Goal: Task Accomplishment & Management: Manage account settings

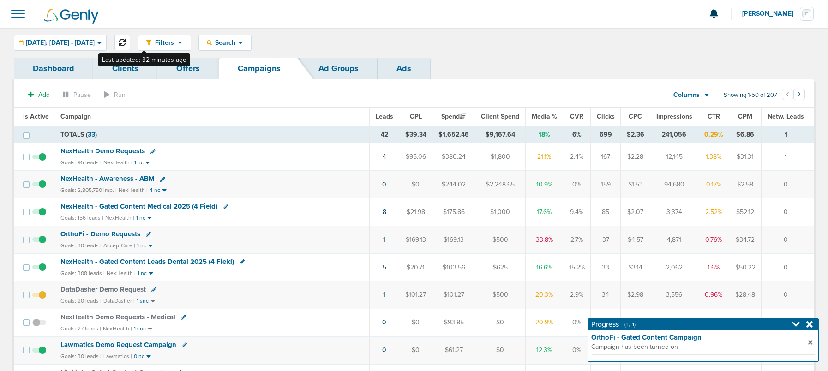
click at [126, 43] on icon at bounding box center [122, 42] width 7 height 7
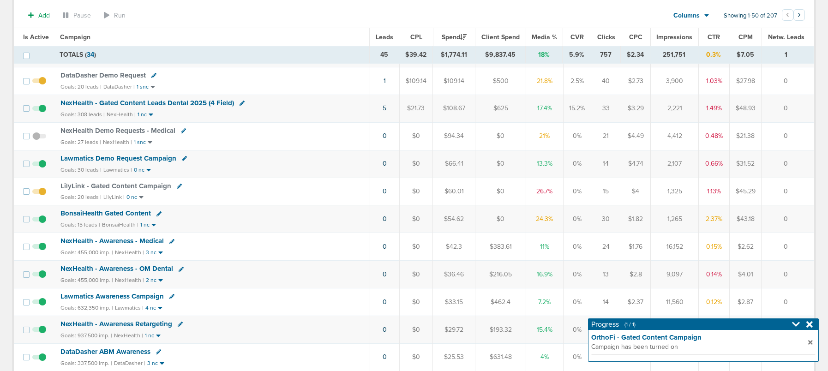
scroll to position [207, 0]
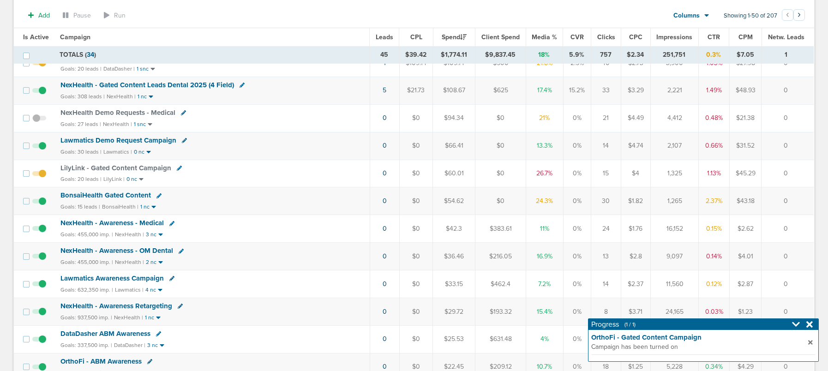
click at [123, 192] on span "BonsaiHealth Gated Content" at bounding box center [105, 195] width 90 height 8
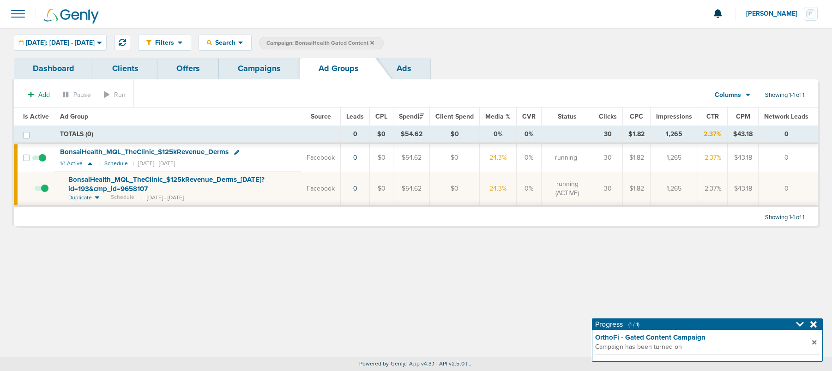
click at [116, 178] on span "BonsaiHealth_ MQL_ TheClinic_ $125kRevenue_ Derms_ 09.30.25?id=193&cmp_ id=9658…" at bounding box center [166, 184] width 196 height 18
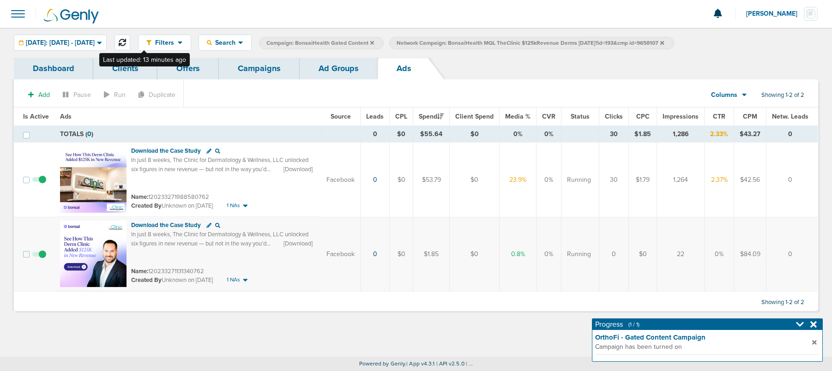
click at [130, 41] on button at bounding box center [122, 43] width 16 height 16
click at [262, 65] on link "Campaigns" at bounding box center [259, 69] width 81 height 22
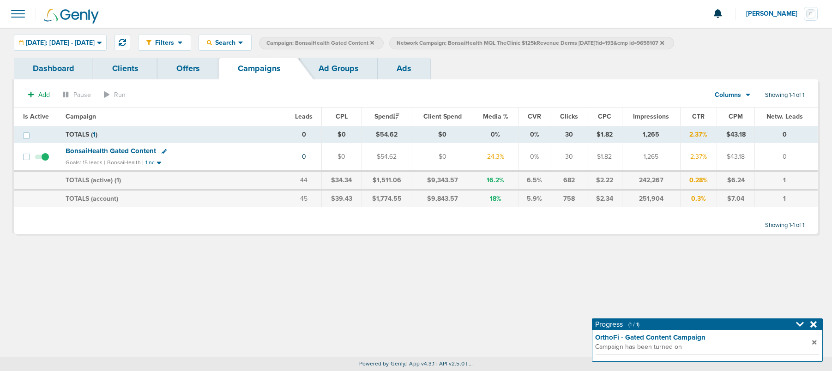
click at [673, 42] on label "Network Campaign: BonsaiHealth MQL TheClinic $125kRevenue Derms 09.30.25?id=193…" at bounding box center [531, 43] width 284 height 12
click at [664, 42] on icon at bounding box center [662, 43] width 4 height 4
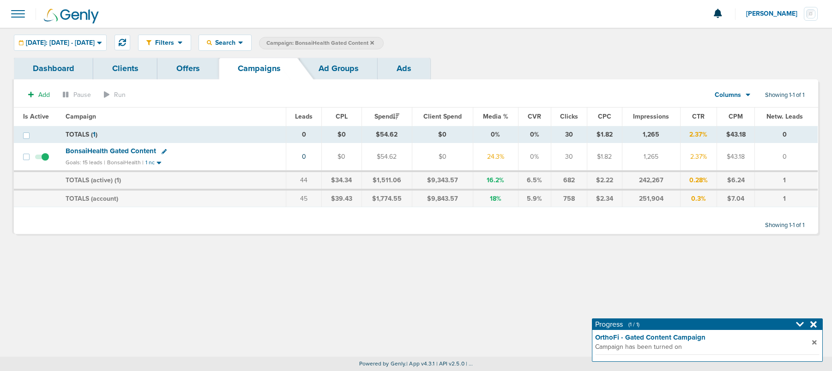
click at [374, 42] on icon at bounding box center [372, 43] width 4 height 4
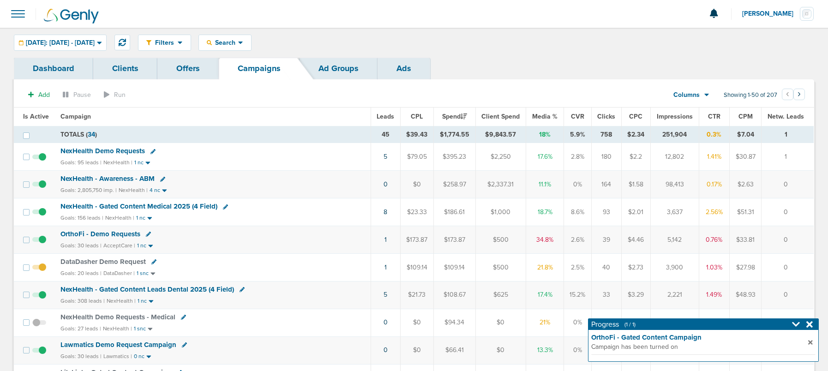
click at [387, 157] on td "5" at bounding box center [386, 157] width 30 height 28
click at [385, 157] on link "5" at bounding box center [386, 157] width 4 height 8
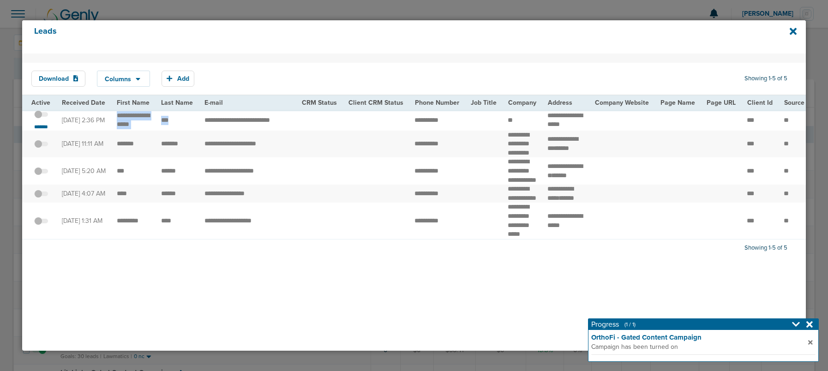
drag, startPoint x: 113, startPoint y: 118, endPoint x: 170, endPoint y: 127, distance: 58.5
copy tr "**********"
click at [794, 30] on icon at bounding box center [793, 31] width 7 height 7
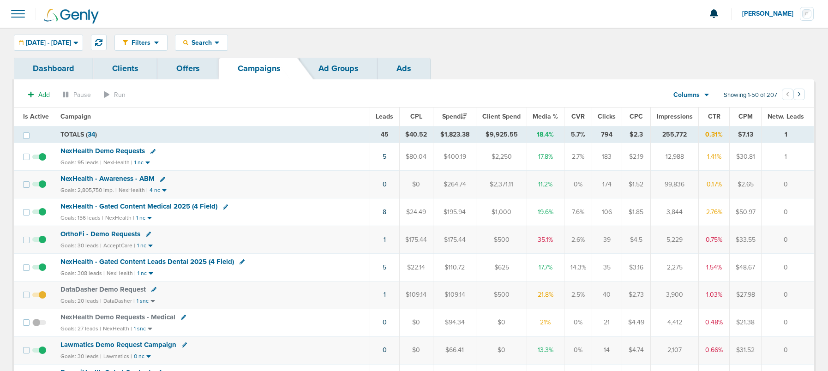
click at [95, 232] on span "OrthoFi - Demo Requests" at bounding box center [100, 234] width 80 height 8
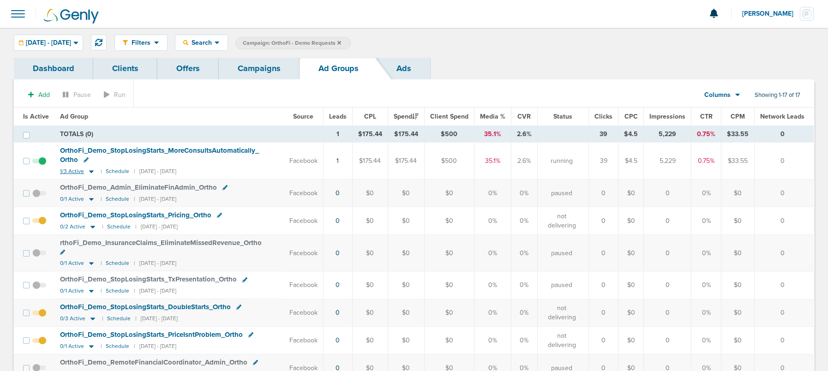
click at [91, 171] on icon at bounding box center [91, 172] width 9 height 8
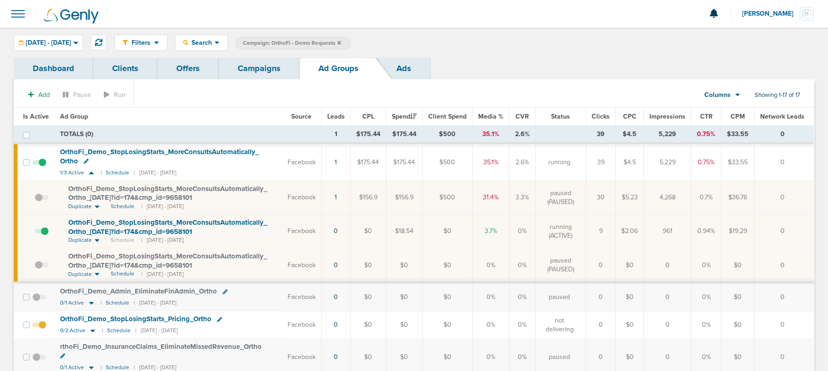
click at [43, 236] on span at bounding box center [42, 236] width 14 height 0
click at [35, 233] on input "checkbox" at bounding box center [35, 233] width 0 height 0
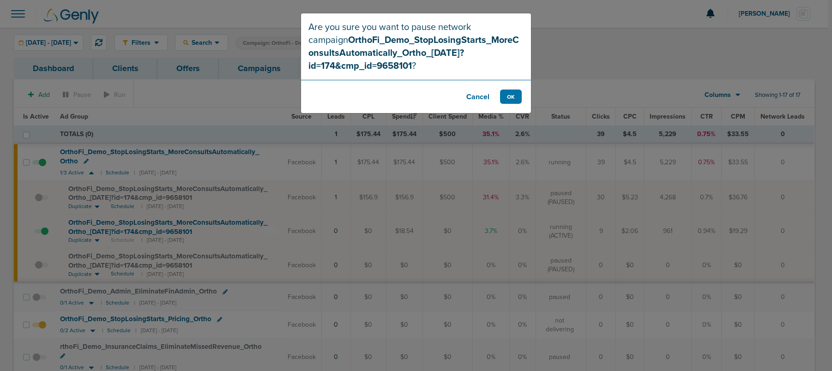
click at [474, 94] on button "Cancel" at bounding box center [477, 97] width 37 height 14
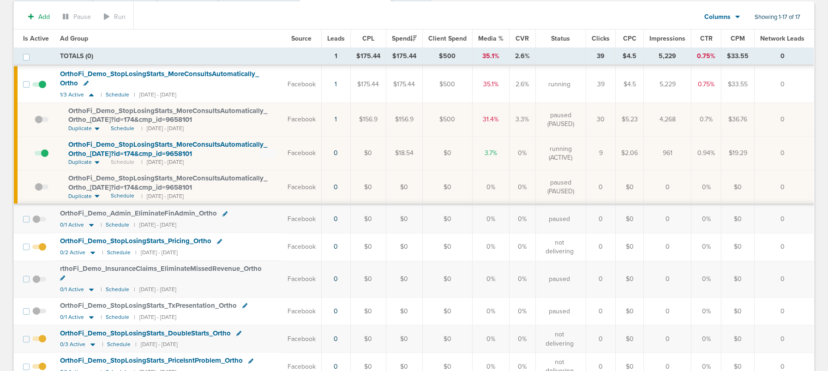
scroll to position [114, 0]
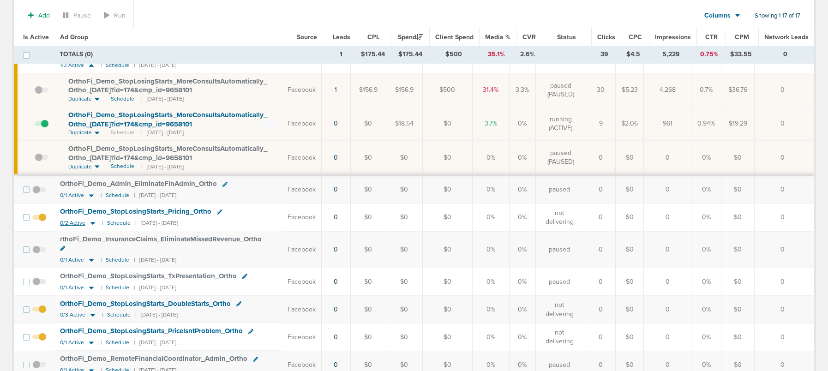
click at [94, 219] on icon at bounding box center [92, 223] width 9 height 8
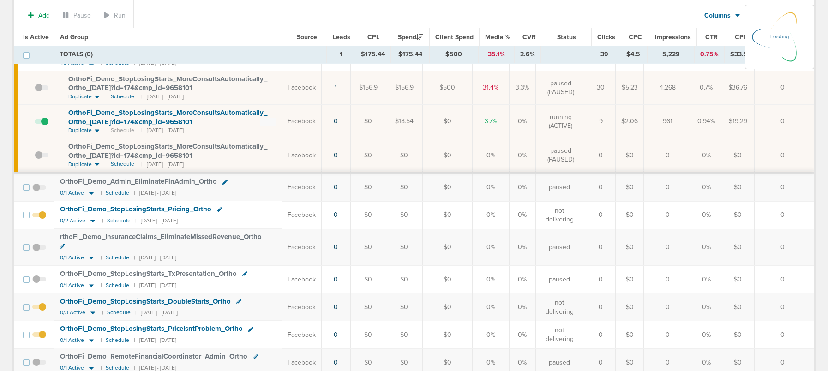
scroll to position [111, 0]
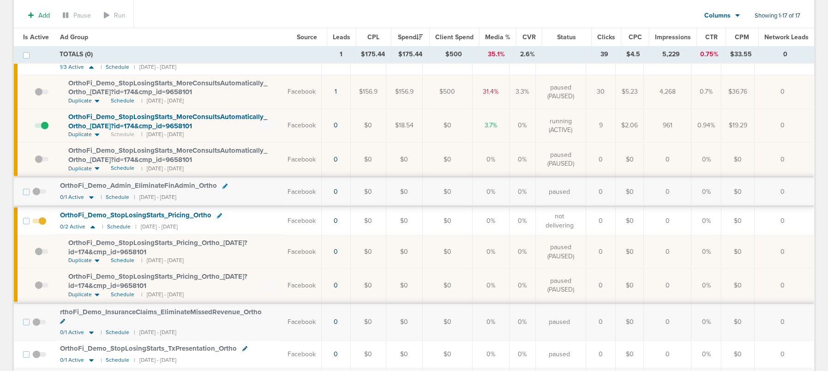
click at [93, 222] on td "OrthoFi_ Demo_ StopLosingStarts_ Pricing_ Ortho 0/2 Active | Schedule | 09/19/2…" at bounding box center [168, 221] width 228 height 28
click at [93, 227] on icon at bounding box center [92, 226] width 5 height 3
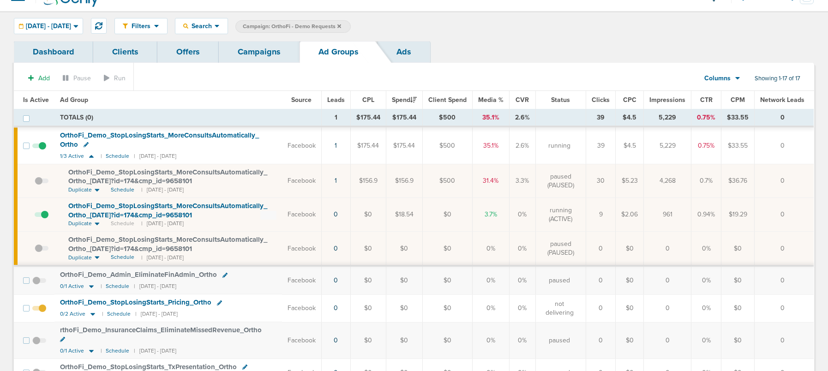
scroll to position [0, 0]
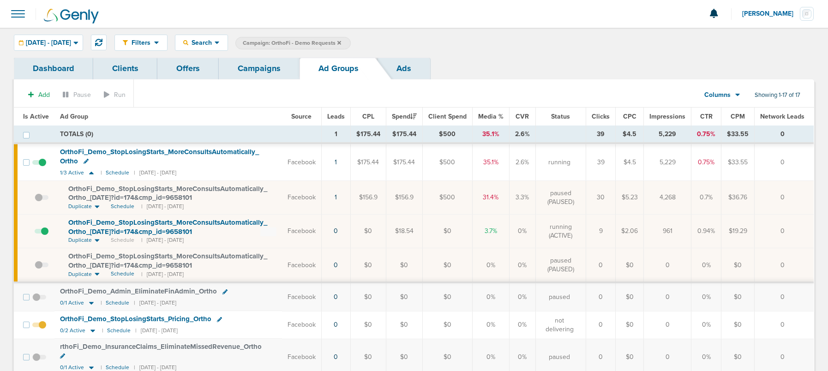
click at [258, 66] on link "Campaigns" at bounding box center [259, 69] width 81 height 22
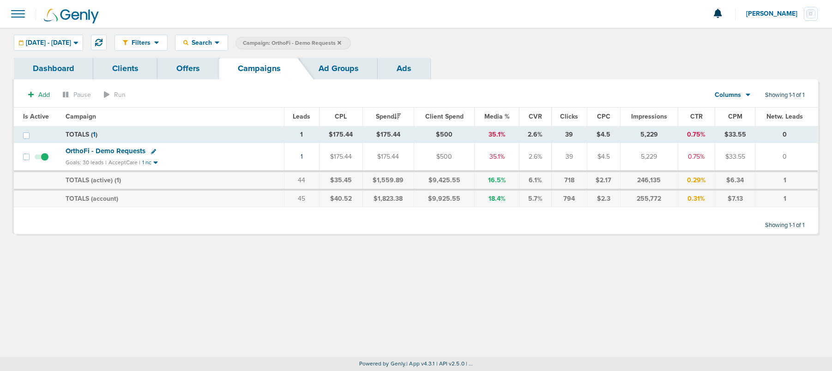
click at [341, 42] on icon at bounding box center [339, 43] width 4 height 6
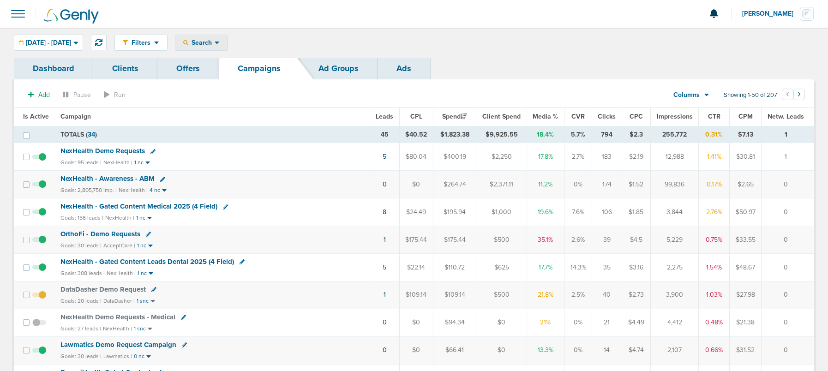
click at [215, 42] on span "Search" at bounding box center [201, 43] width 26 height 8
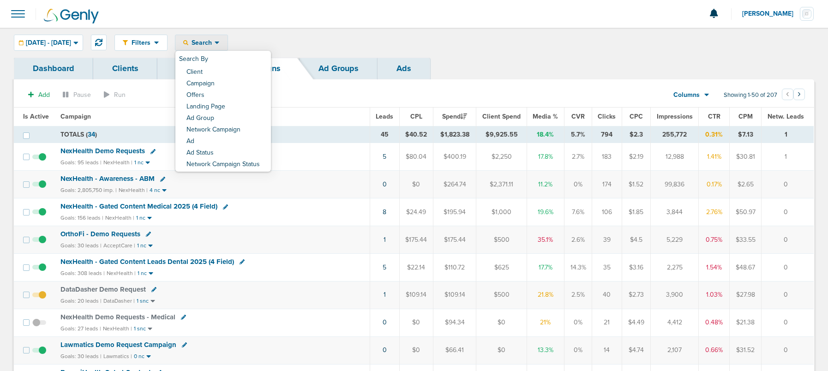
drag, startPoint x: 230, startPoint y: 74, endPoint x: 232, endPoint y: 80, distance: 5.7
click at [230, 75] on link "Client" at bounding box center [223, 73] width 96 height 12
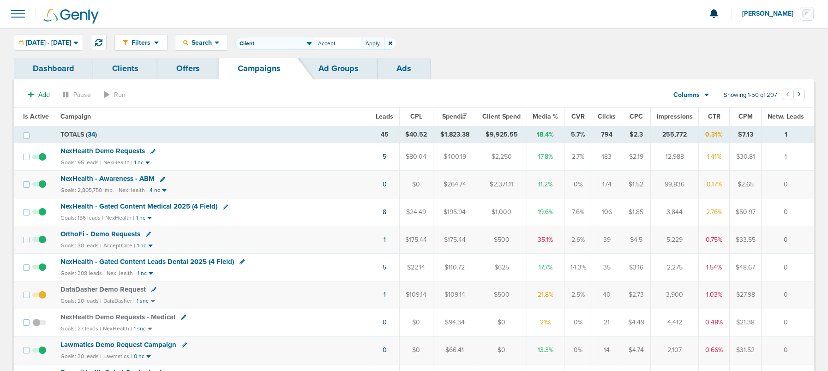
type input "Accept"
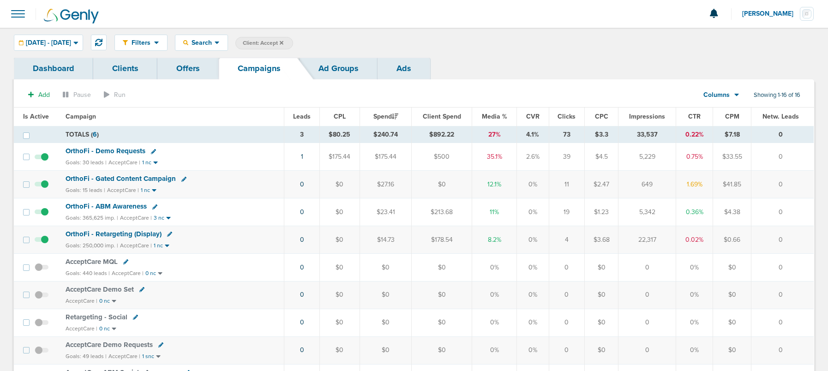
click at [86, 206] on span "OrthoFi - ABM Awareness" at bounding box center [106, 206] width 81 height 8
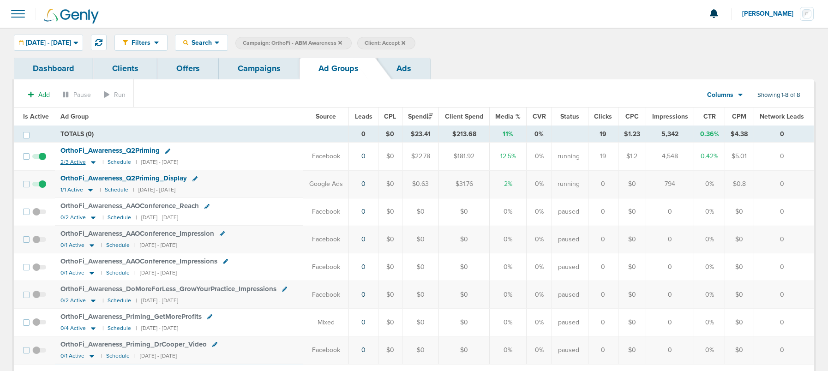
click at [91, 162] on icon at bounding box center [93, 163] width 5 height 3
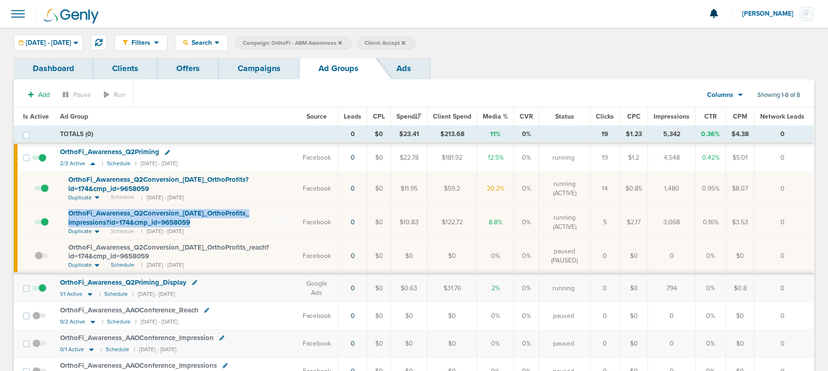
drag, startPoint x: 61, startPoint y: 211, endPoint x: 194, endPoint y: 225, distance: 133.2
click at [194, 225] on td "OrthoFi_ Awareness_ Q2Conversion_ 06.06.25_ OrthoProfits_ impressions?id=174&cm…" at bounding box center [174, 222] width 241 height 34
click at [117, 150] on span "OrthoFi_ Awareness_ Q2Priming" at bounding box center [109, 152] width 99 height 8
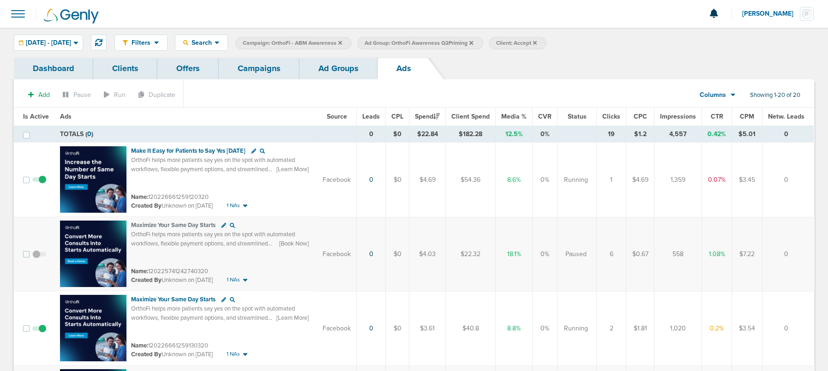
click at [333, 58] on link "Ad Groups" at bounding box center [339, 69] width 78 height 22
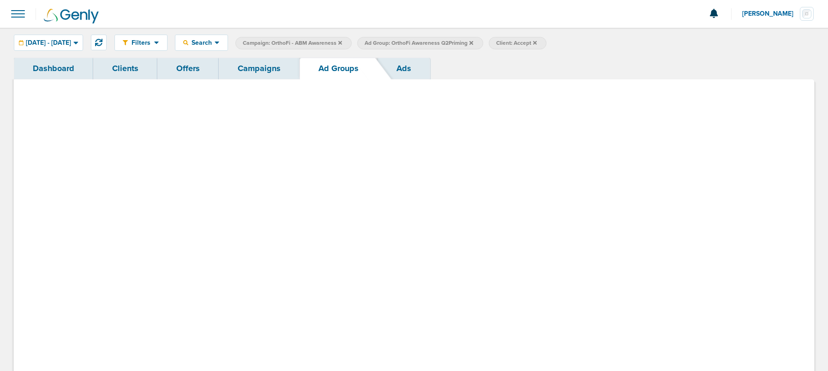
click at [334, 69] on link "Ad Groups" at bounding box center [339, 69] width 78 height 22
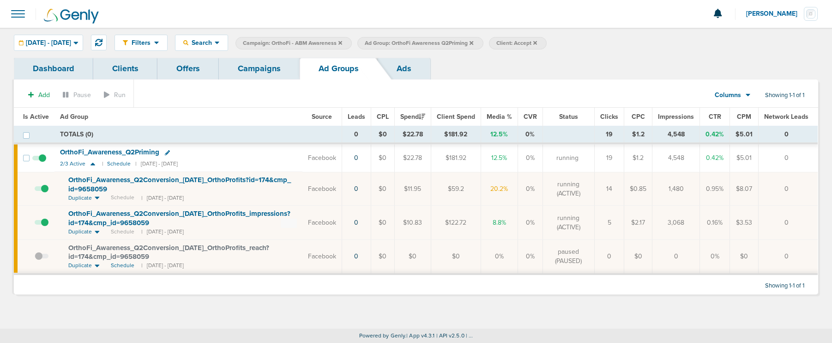
click at [129, 179] on span "OrthoFi_ Awareness_ Q2Conversion_ 05.16.25_ OrthoProfits?id=174&cmp_ id=9658059" at bounding box center [179, 184] width 222 height 18
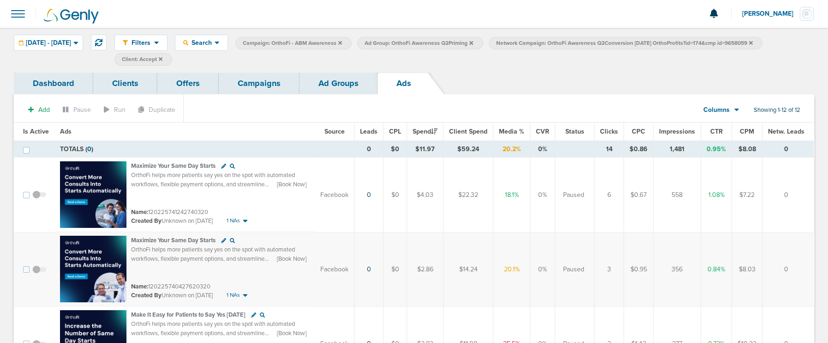
click at [33, 130] on span "Is Active" at bounding box center [36, 131] width 26 height 8
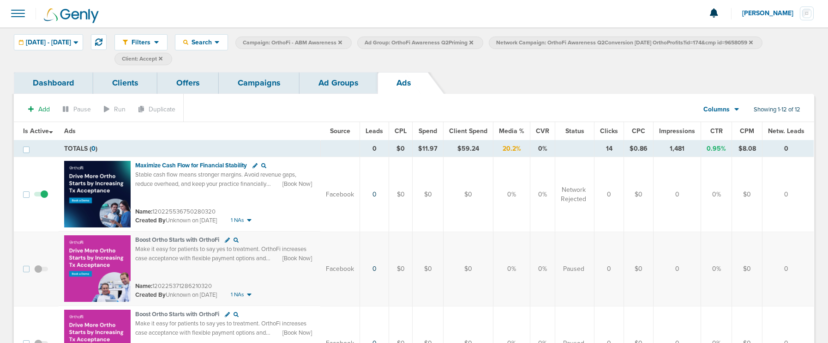
scroll to position [2, 0]
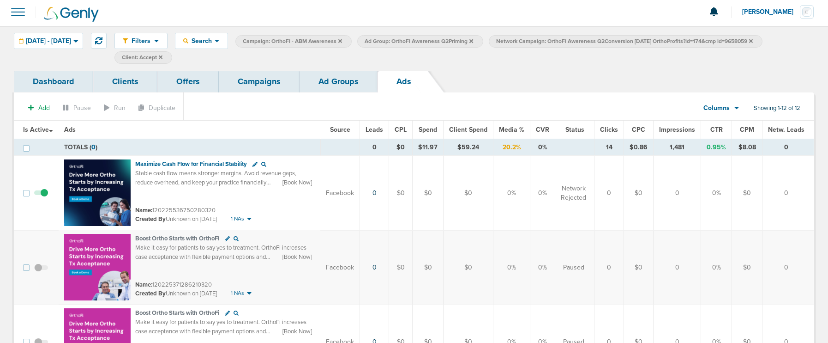
click at [334, 80] on link "Ad Groups" at bounding box center [339, 82] width 78 height 22
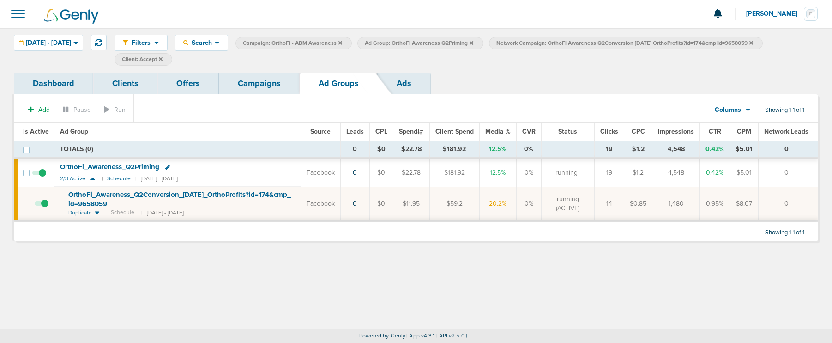
click at [95, 167] on span "OrthoFi_ Awareness_ Q2Priming" at bounding box center [109, 166] width 99 height 8
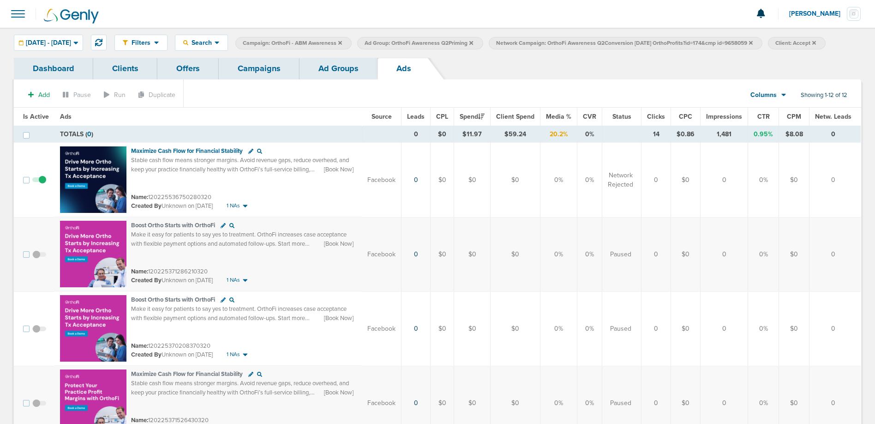
click at [753, 42] on icon at bounding box center [751, 43] width 4 height 4
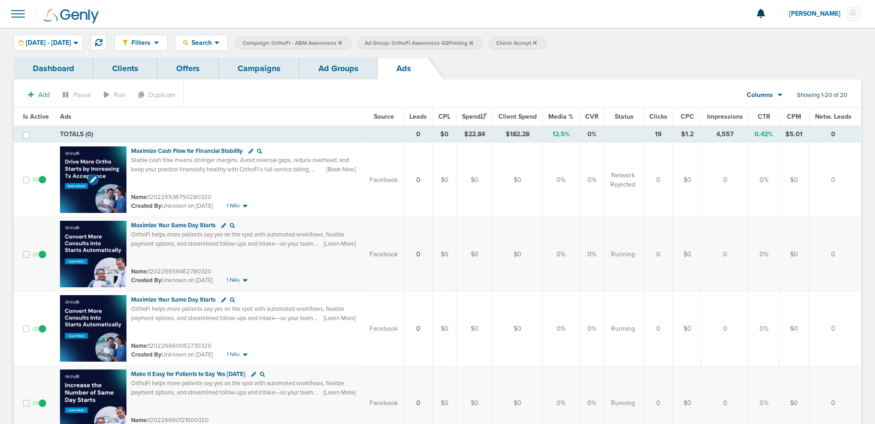
click at [102, 158] on img at bounding box center [93, 179] width 66 height 66
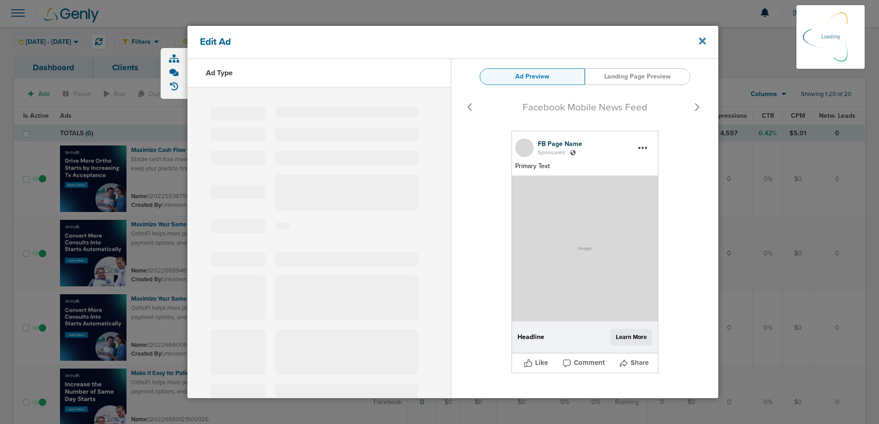
click at [702, 42] on icon at bounding box center [702, 41] width 7 height 7
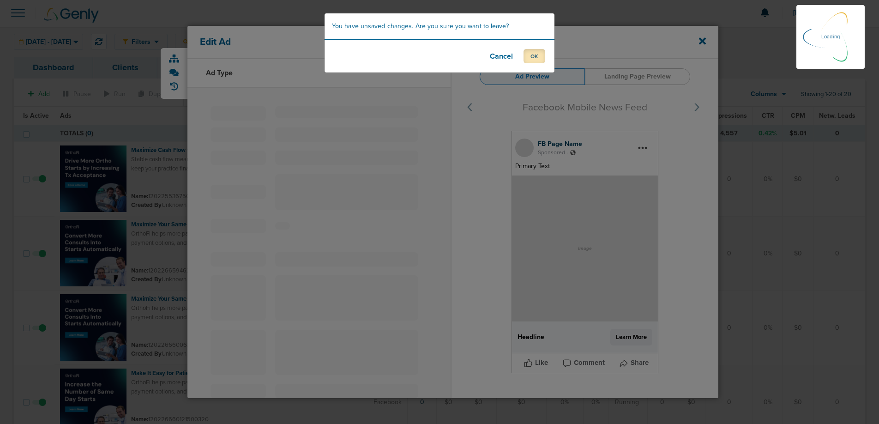
click at [523, 55] on button "OK" at bounding box center [534, 56] width 22 height 14
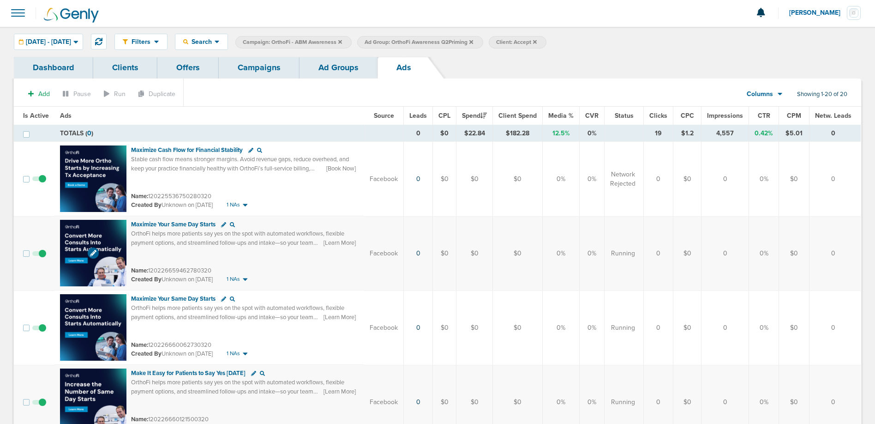
scroll to position [0, 0]
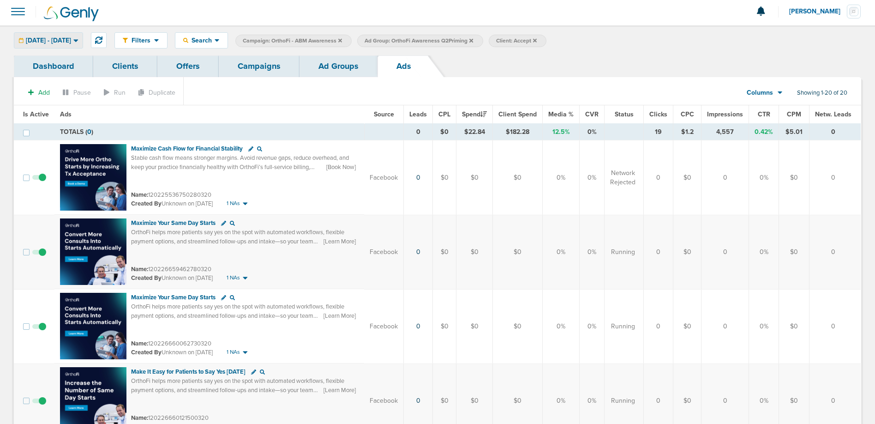
click at [49, 41] on span "10.01.2025 - 10.01.2025" at bounding box center [48, 40] width 45 height 6
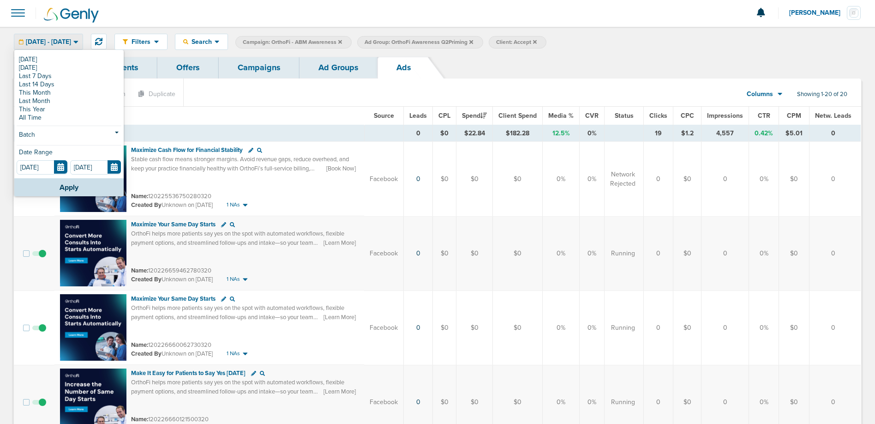
click at [49, 41] on span "10.01.2025 - 10.01.2025" at bounding box center [48, 42] width 45 height 6
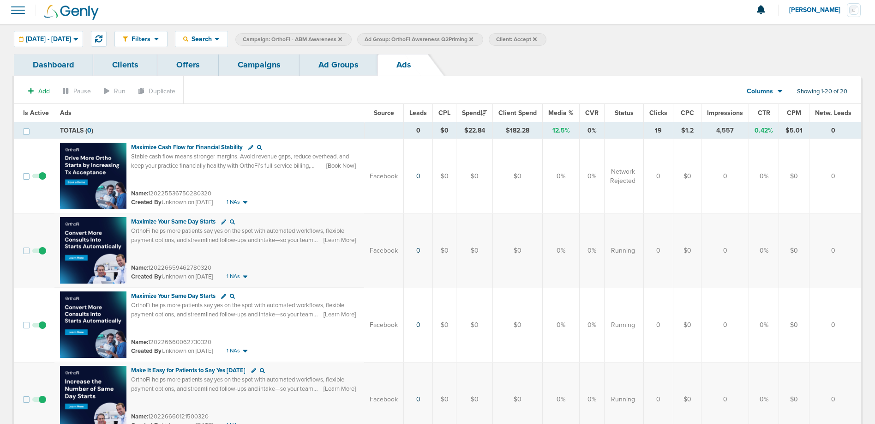
click at [727, 114] on span "Impressions" at bounding box center [725, 113] width 36 height 8
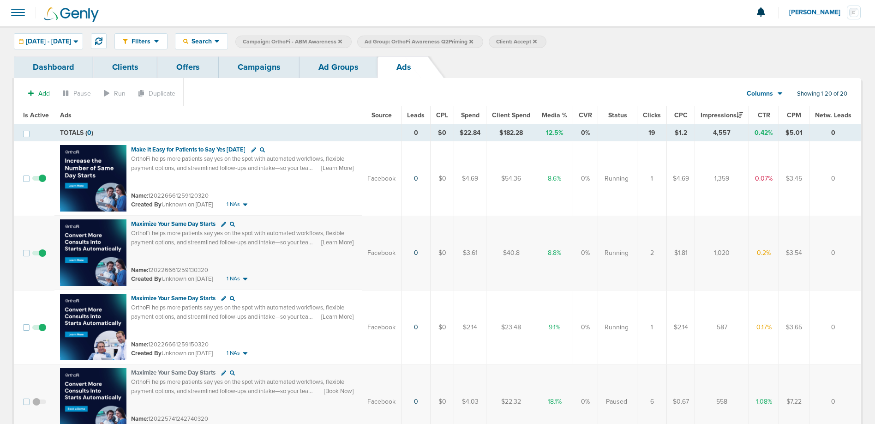
scroll to position [0, 0]
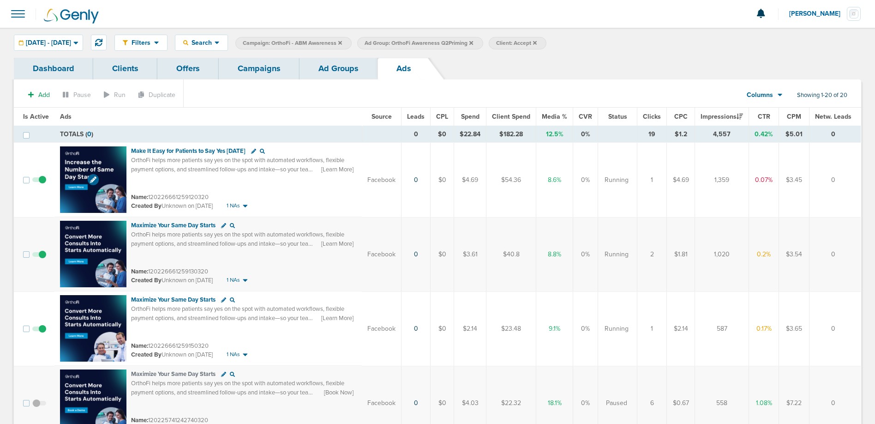
click at [116, 160] on img at bounding box center [93, 179] width 66 height 66
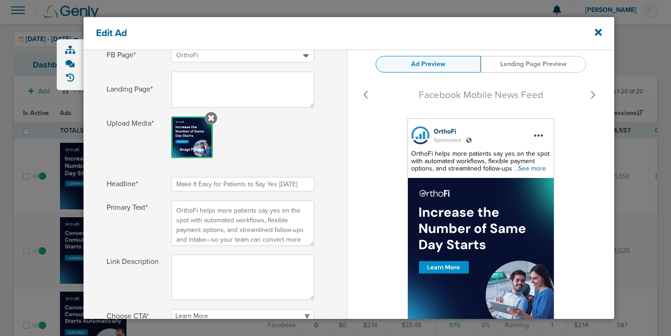
scroll to position [241, 0]
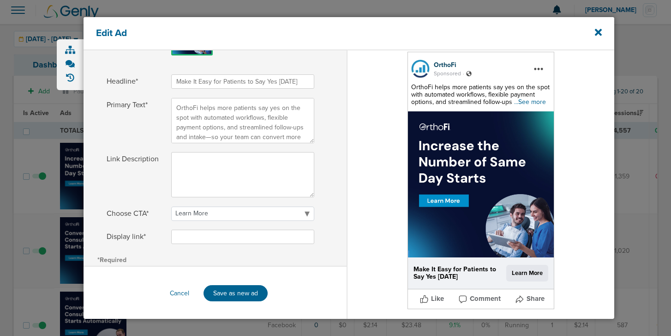
click at [186, 86] on input "Make It Easy for Patients to Say Yes Today" at bounding box center [242, 81] width 143 height 14
drag, startPoint x: 300, startPoint y: 82, endPoint x: 140, endPoint y: 82, distance: 160.2
click at [140, 82] on label "Headline* Make It Easy for Patients to Say Yes Today" at bounding box center [215, 81] width 217 height 14
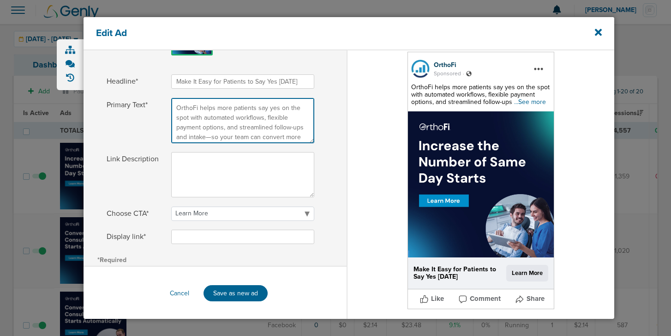
scroll to position [13, 0]
drag, startPoint x: 175, startPoint y: 107, endPoint x: 350, endPoint y: 208, distance: 201.8
click at [350, 208] on div "Ad Type Status Running Paused Retired Name* 120226661259120320 Duplicate To: Se…" at bounding box center [349, 64] width 531 height 511
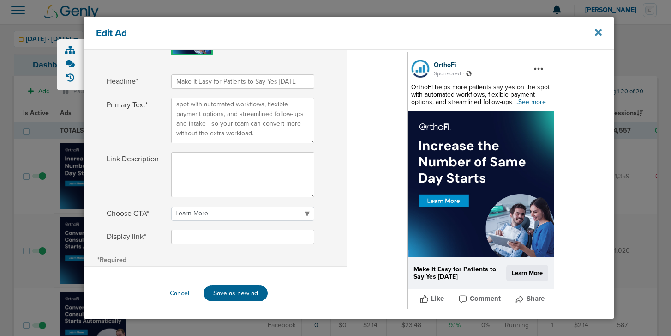
click at [595, 33] on icon at bounding box center [598, 32] width 7 height 10
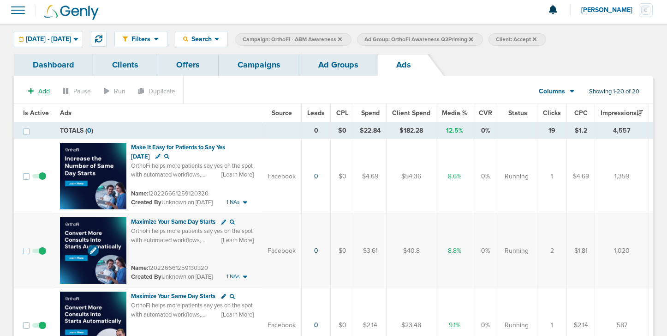
click at [111, 238] on img at bounding box center [93, 250] width 66 height 66
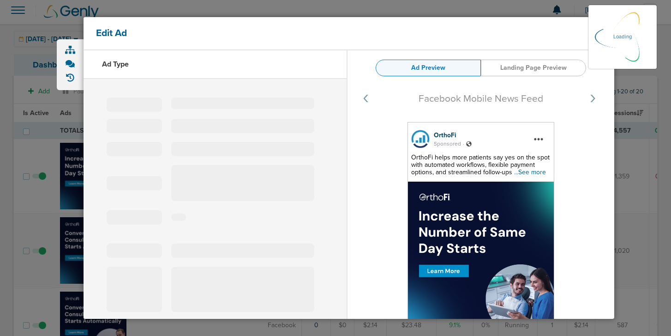
select select "learn_more"
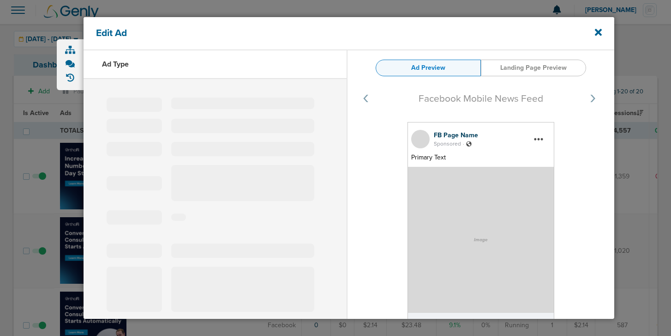
type input "120226661259130320"
type input "Maximize Your Same Day Starts"
type textarea "OrthoFi helps more patients say yes on the spot with automated workflows, flexi…"
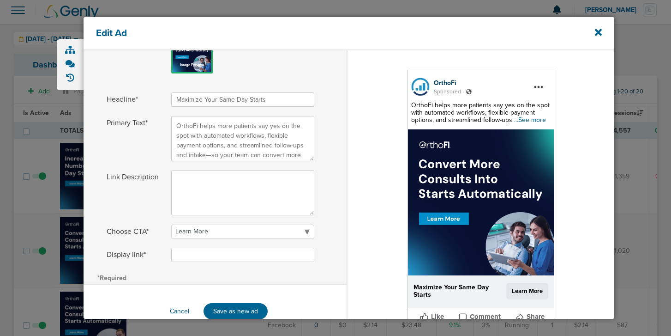
scroll to position [242, 0]
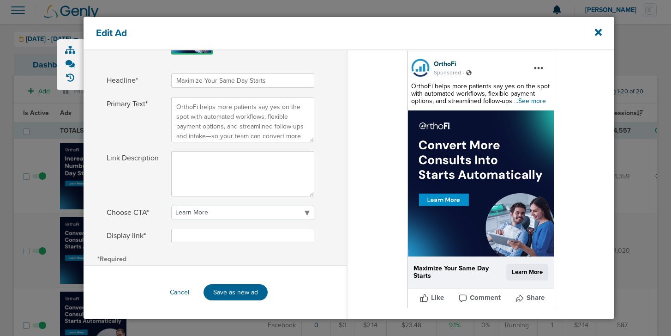
drag, startPoint x: 174, startPoint y: 79, endPoint x: 456, endPoint y: 82, distance: 281.1
click at [456, 82] on div "Ad Type Status Running Paused Retired Name* 120226661259130320 Duplicate To: Se…" at bounding box center [349, 63] width 531 height 511
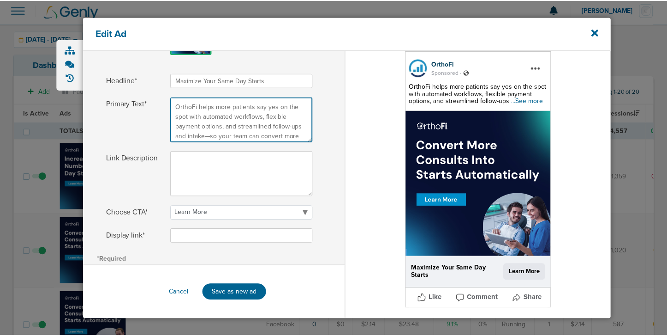
scroll to position [13, 0]
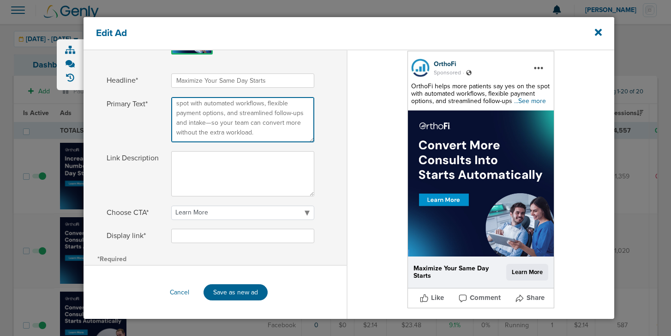
drag, startPoint x: 176, startPoint y: 106, endPoint x: 287, endPoint y: 177, distance: 131.6
click at [287, 177] on div "Headline* Maximize Your Same Day Starts Primary Text* OrthoFi helps more patien…" at bounding box center [215, 161] width 263 height 177
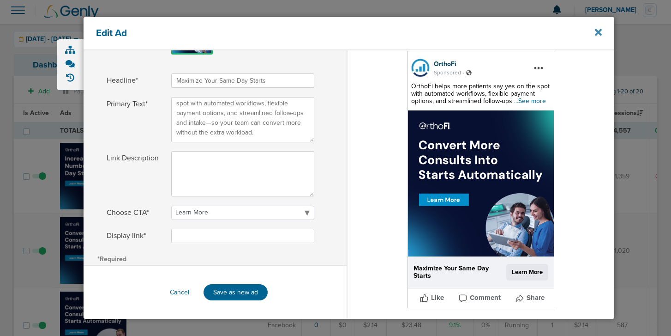
click at [595, 33] on icon at bounding box center [598, 32] width 7 height 10
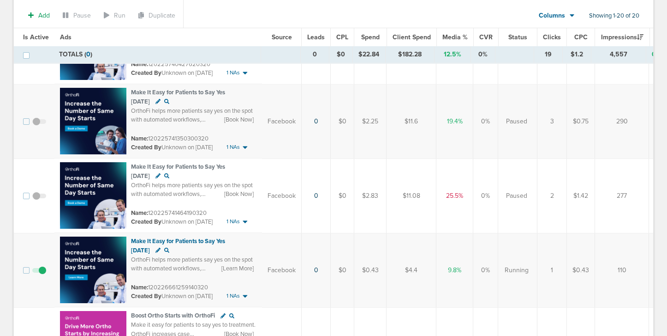
scroll to position [439, 0]
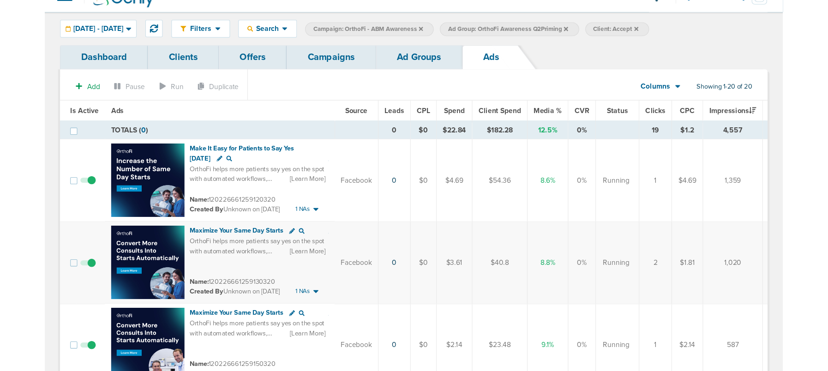
scroll to position [17, 0]
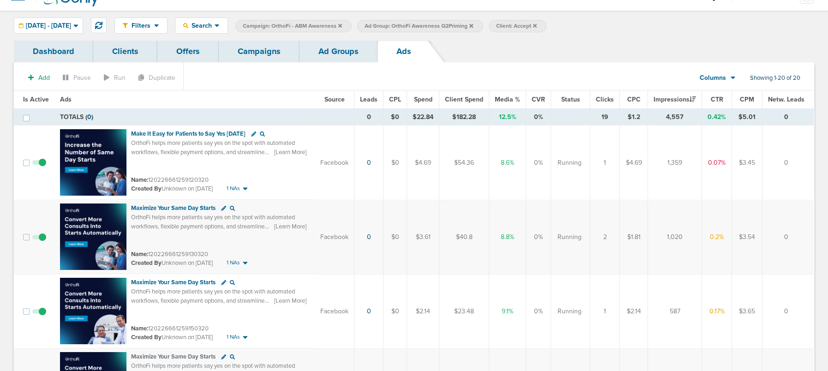
click at [239, 49] on link "Campaigns" at bounding box center [259, 52] width 81 height 22
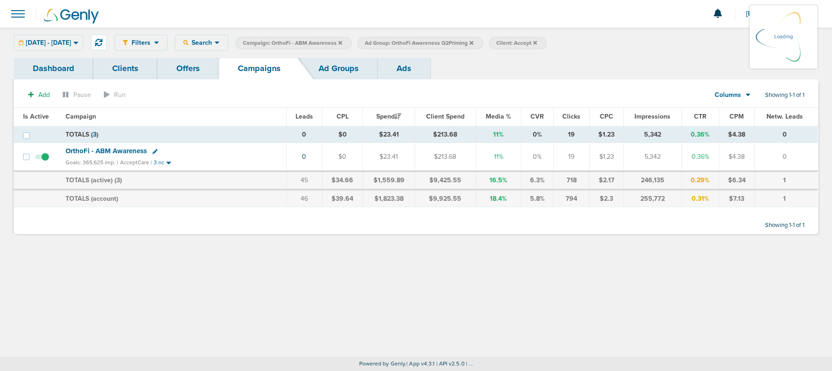
click at [342, 41] on icon at bounding box center [340, 43] width 4 height 6
click at [342, 42] on icon at bounding box center [340, 43] width 4 height 4
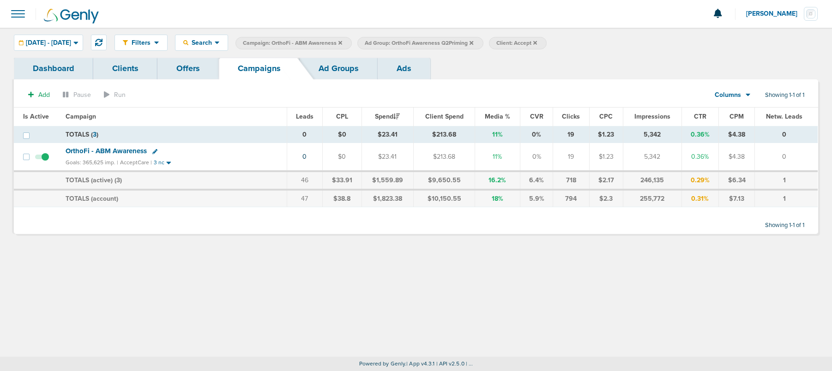
click at [473, 41] on icon at bounding box center [471, 43] width 4 height 4
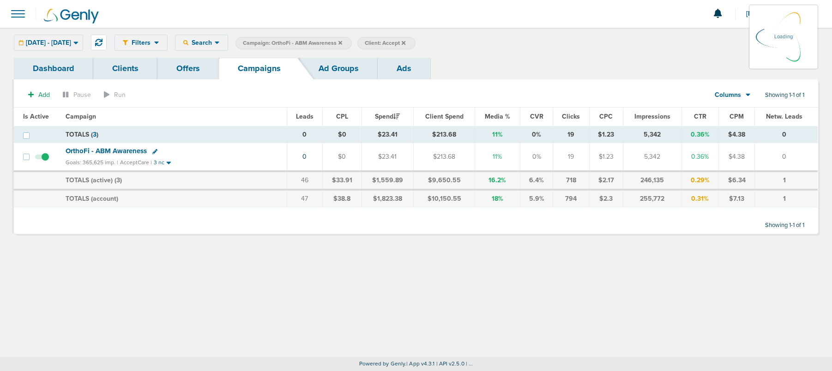
click at [342, 42] on icon at bounding box center [340, 43] width 4 height 6
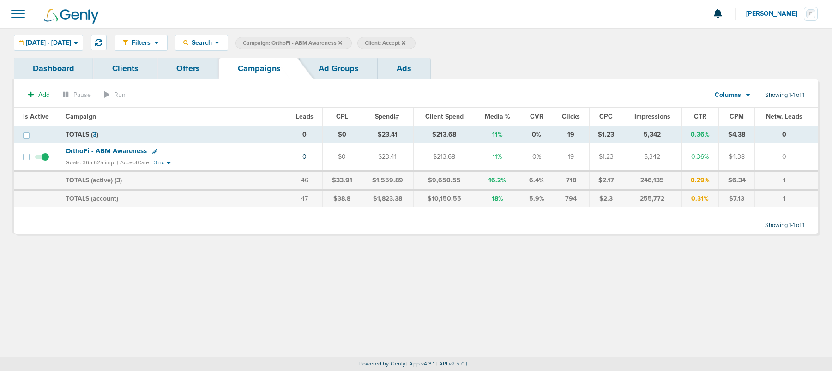
click at [342, 42] on icon at bounding box center [340, 43] width 4 height 4
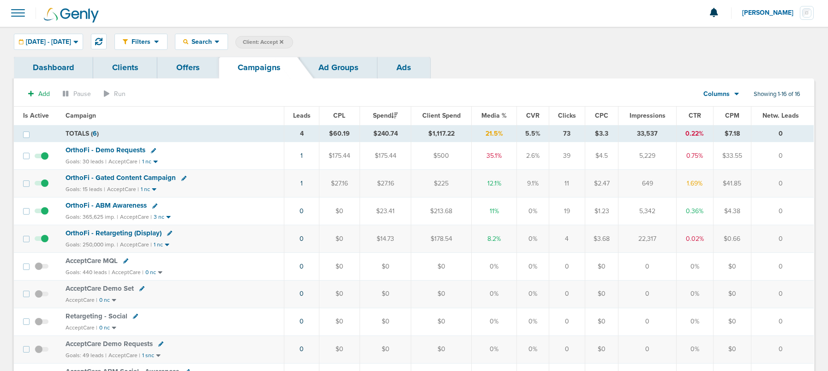
scroll to position [1, 0]
click at [114, 149] on span "OrthoFi - Demo Requests" at bounding box center [106, 149] width 80 height 8
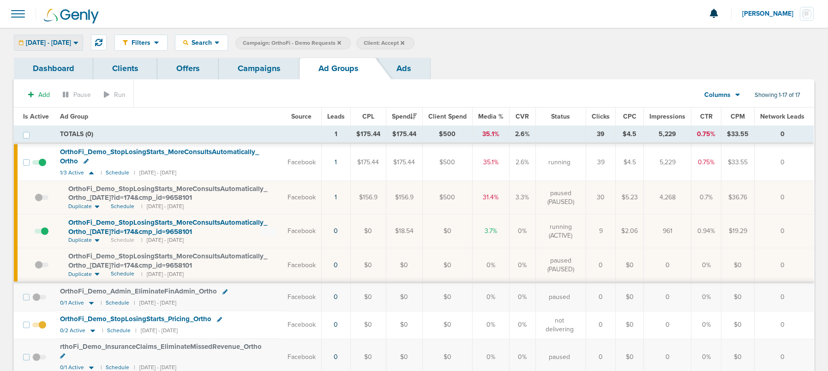
click at [82, 47] on div "10.01.2025 - 10.01.2025" at bounding box center [48, 42] width 68 height 15
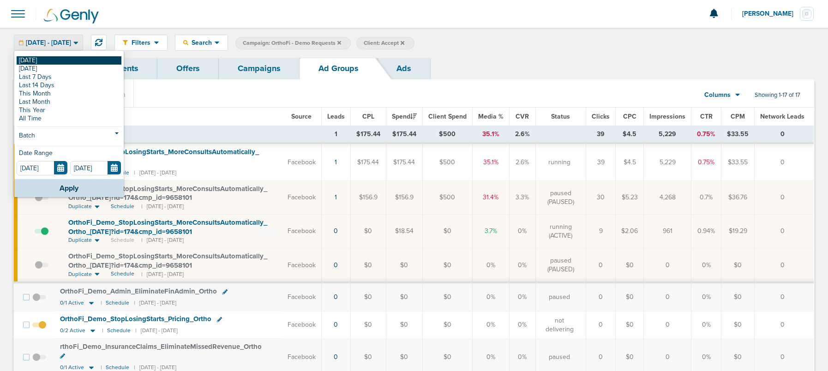
scroll to position [2, 0]
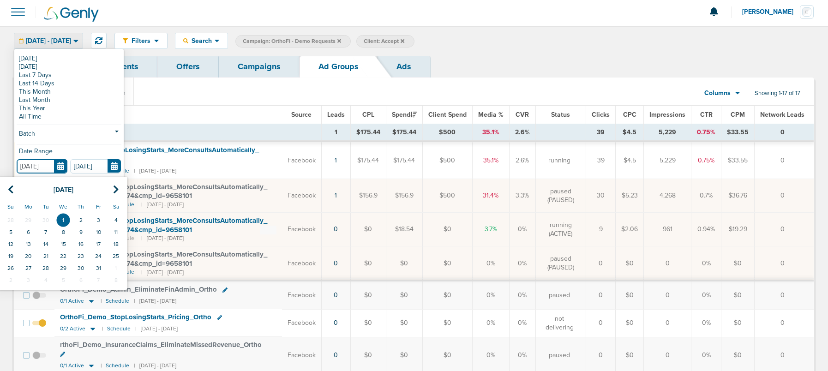
click at [60, 169] on input "[DATE]" at bounding box center [42, 166] width 51 height 14
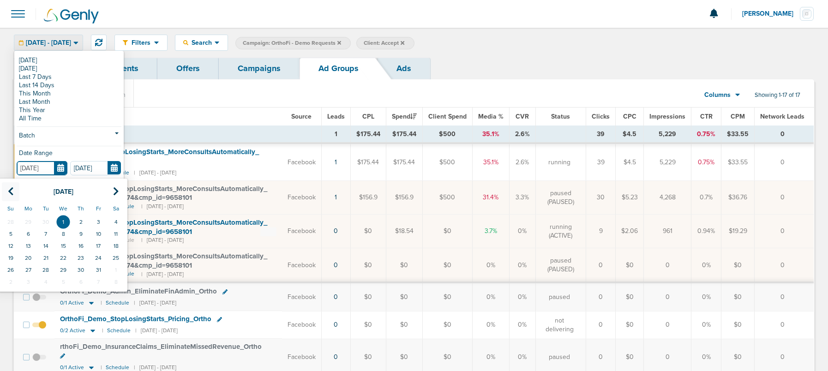
click at [8, 188] on icon at bounding box center [11, 191] width 6 height 9
click at [8, 187] on icon at bounding box center [11, 191] width 6 height 9
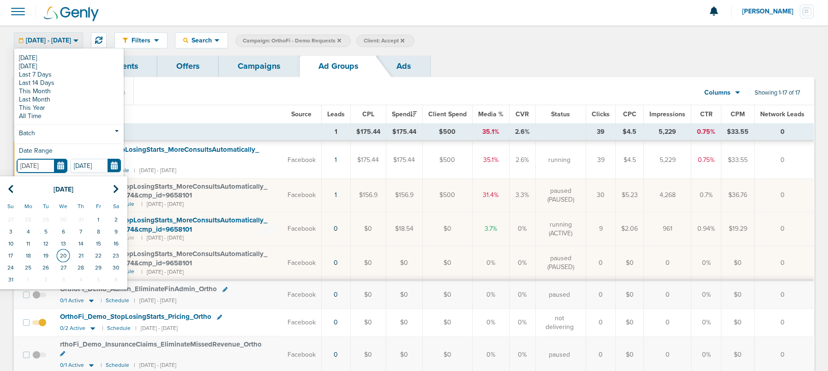
click at [63, 250] on td "20" at bounding box center [63, 256] width 18 height 12
type input "08.20.2025"
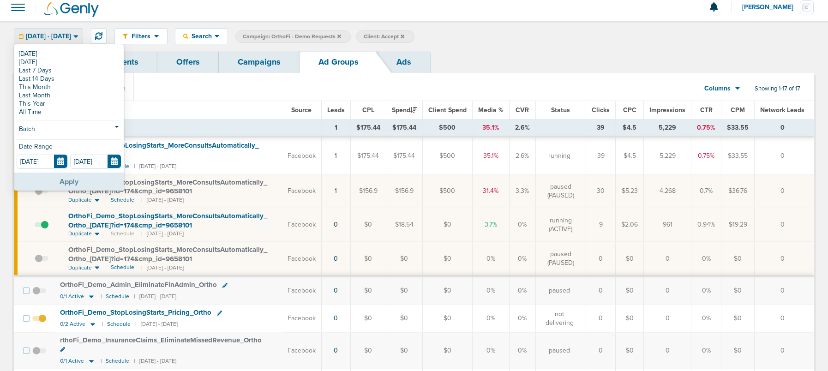
click at [64, 179] on button "Apply" at bounding box center [68, 182] width 109 height 18
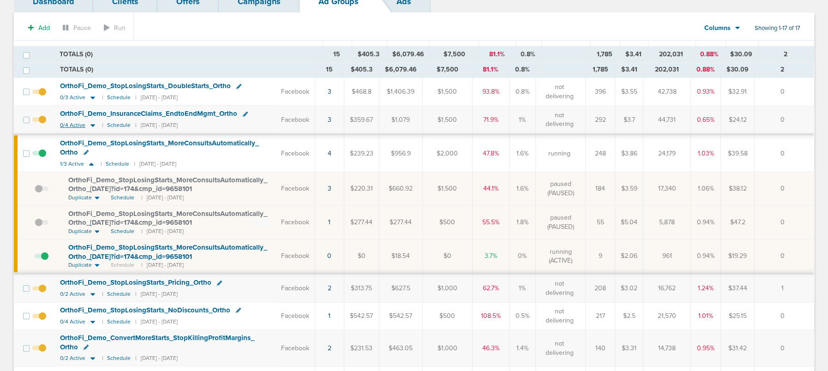
scroll to position [31, 0]
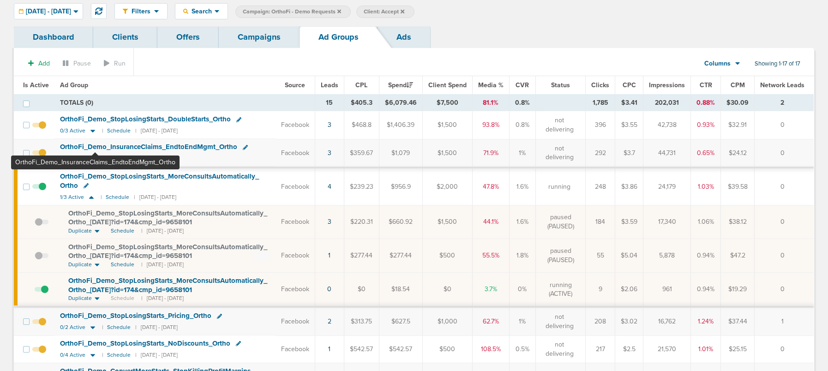
click at [95, 144] on span "OrthoFi_ Demo_ InsuranceClaims_ EndtoEndMgmt_ Ortho" at bounding box center [148, 147] width 177 height 8
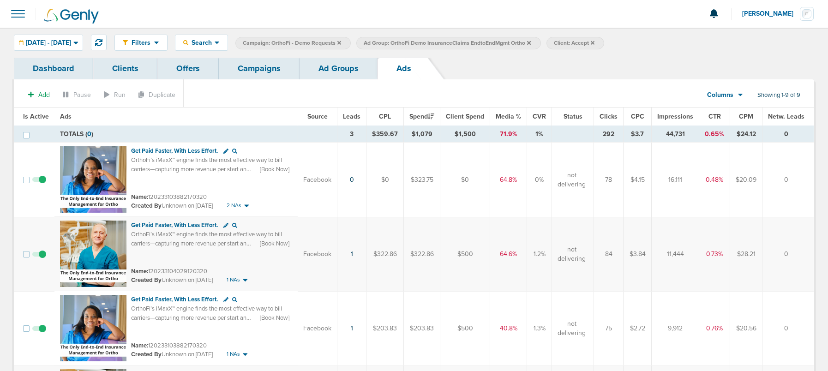
click at [334, 66] on link "Ad Groups" at bounding box center [339, 69] width 78 height 22
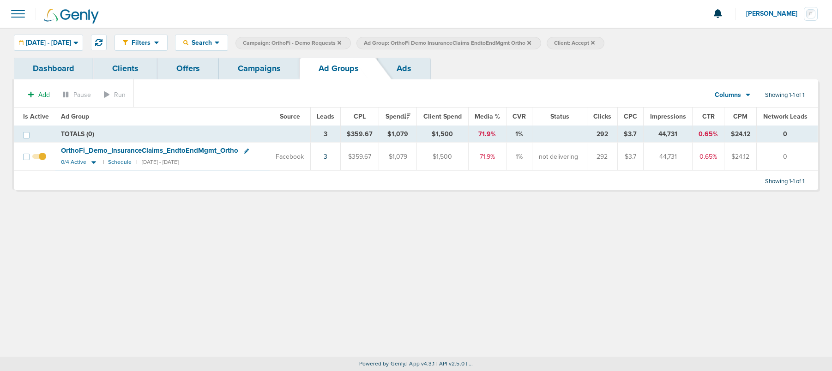
click at [397, 65] on link "Ads" at bounding box center [404, 69] width 53 height 22
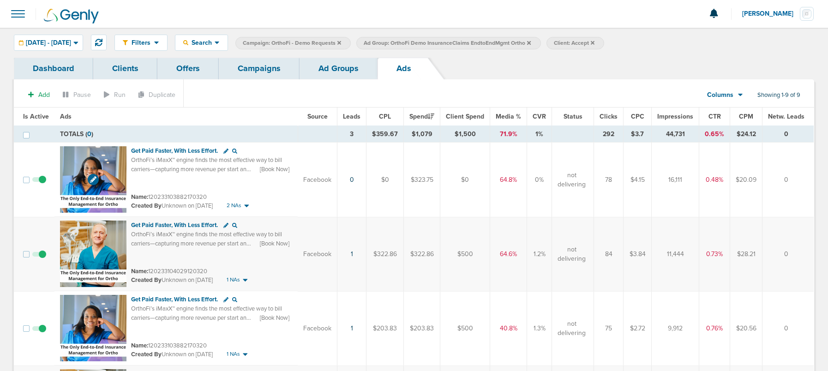
click at [110, 165] on img at bounding box center [93, 179] width 66 height 66
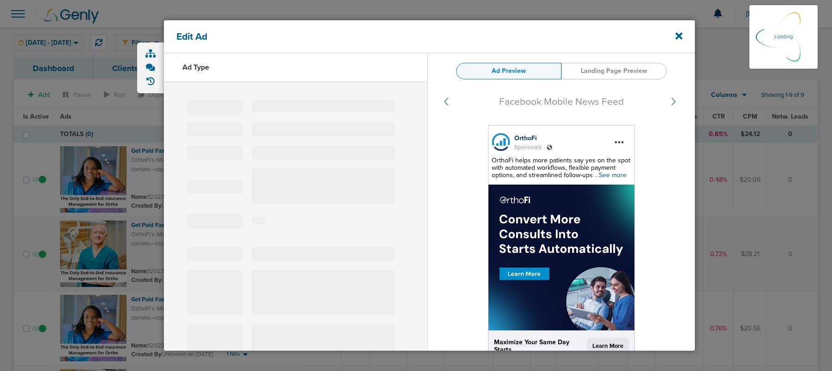
select select "learn_more"
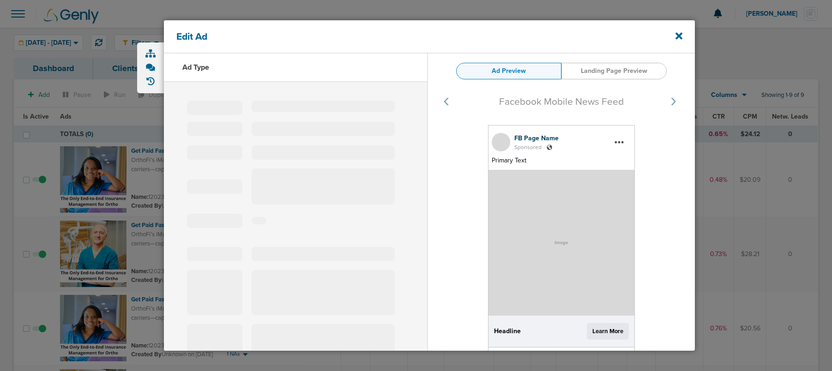
type input "120233103882170320"
type input "Get Paid Faster, With Less Effort."
type textarea "OrthoFi’s iMaxX™ engine finds the most effective way to bill carriers—capturing…"
select select "book_travel"
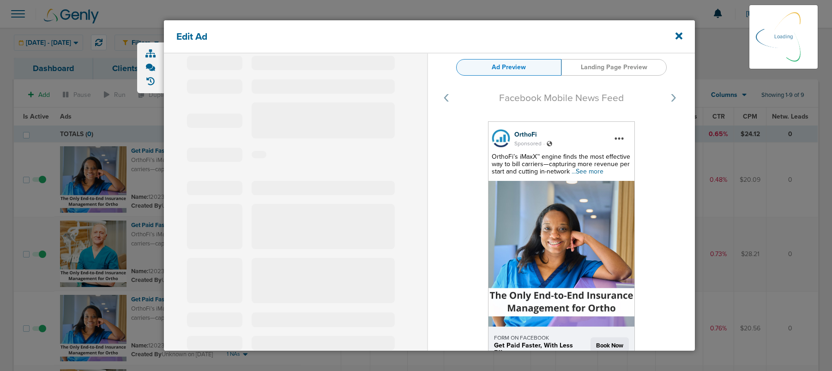
scroll to position [70, 0]
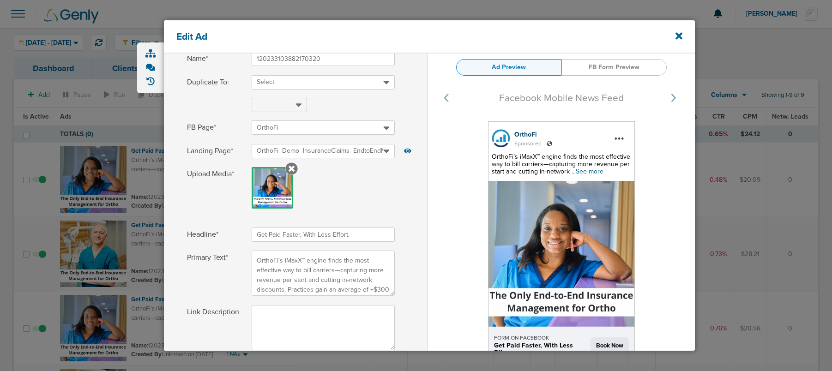
click at [585, 172] on span "...See more" at bounding box center [587, 172] width 32 height 8
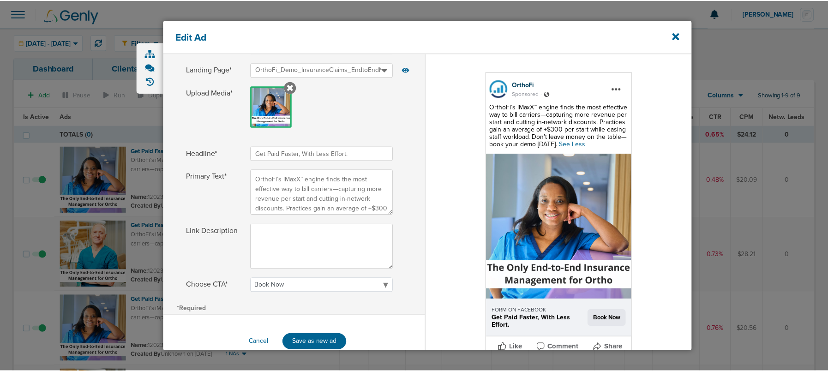
scroll to position [156, 0]
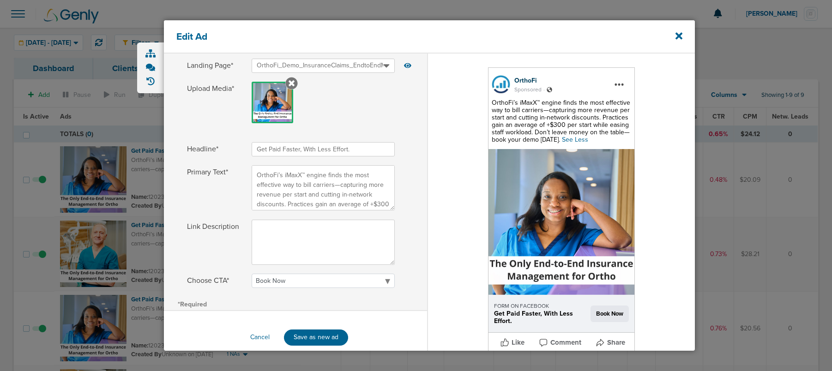
click at [667, 37] on div "Edit Ad" at bounding box center [429, 36] width 531 height 33
click at [667, 36] on icon at bounding box center [678, 35] width 7 height 7
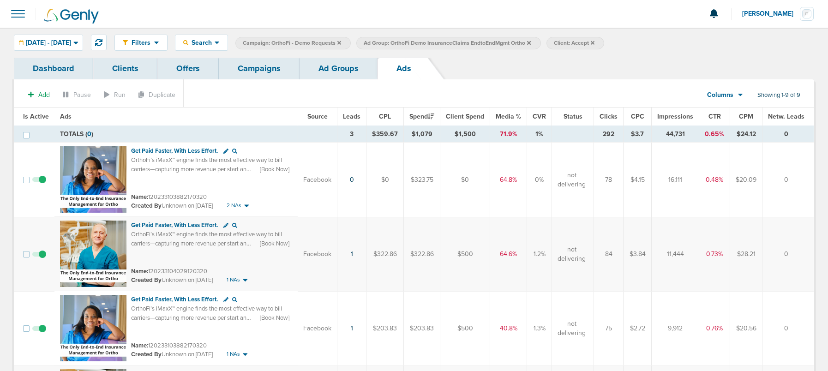
click at [258, 73] on link "Campaigns" at bounding box center [259, 69] width 81 height 22
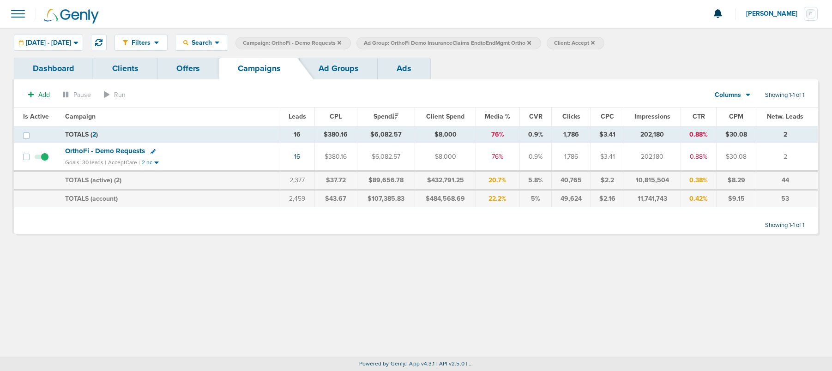
click at [106, 149] on span "OrthoFi - Demo Requests" at bounding box center [105, 151] width 80 height 8
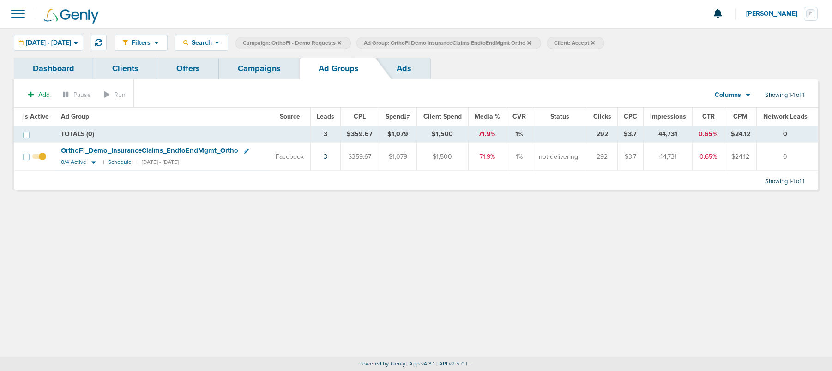
click at [243, 66] on link "Campaigns" at bounding box center [259, 69] width 81 height 22
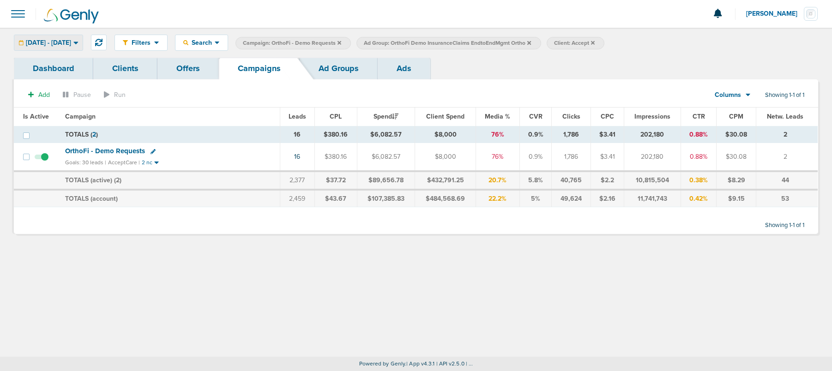
click at [71, 42] on span "08.20.2025 - 10.01.2025" at bounding box center [48, 43] width 45 height 6
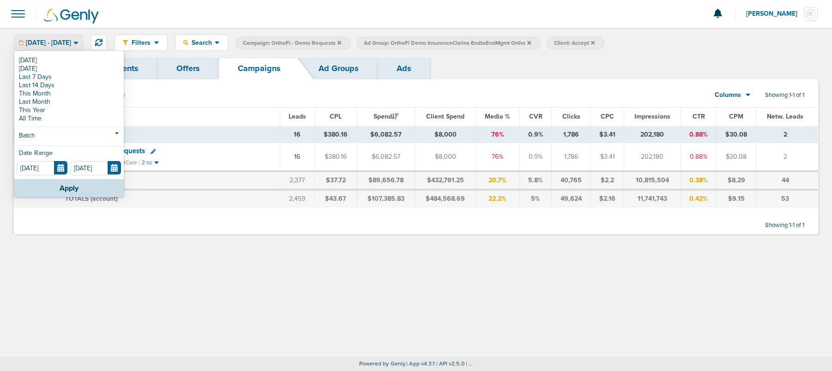
click at [70, 59] on link "[DATE]" at bounding box center [69, 60] width 105 height 8
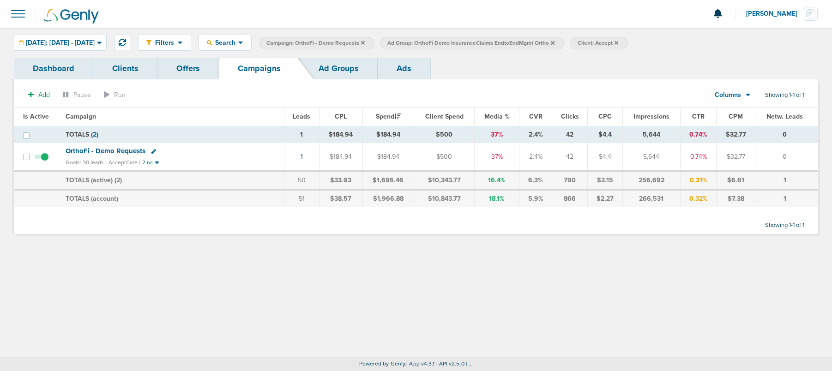
click at [554, 42] on icon at bounding box center [553, 43] width 4 height 6
click at [365, 43] on icon at bounding box center [363, 43] width 4 height 4
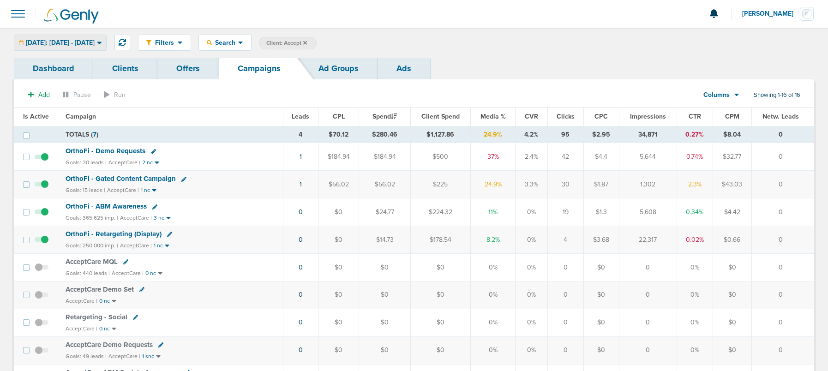
click at [80, 40] on span "[DATE]: [DATE] - [DATE]" at bounding box center [60, 43] width 69 height 6
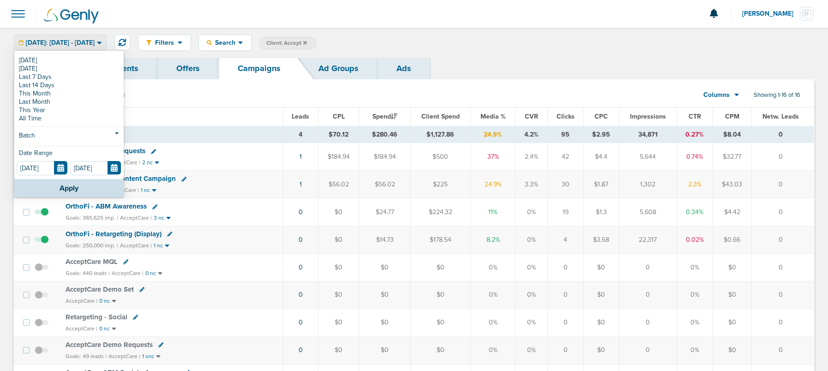
click at [80, 42] on span "[DATE]: [DATE] - [DATE]" at bounding box center [60, 43] width 69 height 6
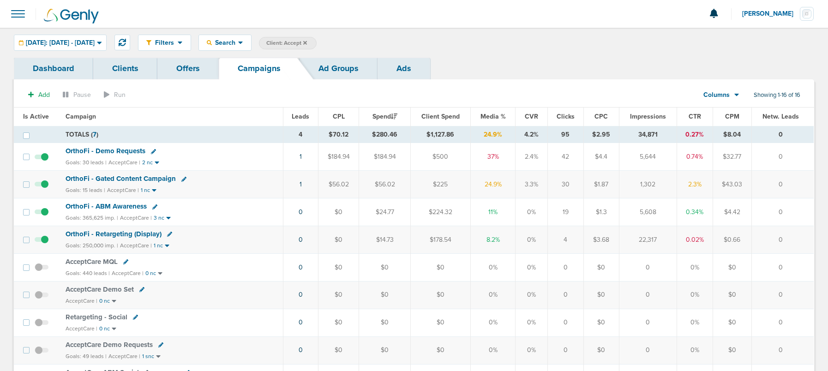
click at [307, 42] on icon at bounding box center [305, 43] width 4 height 4
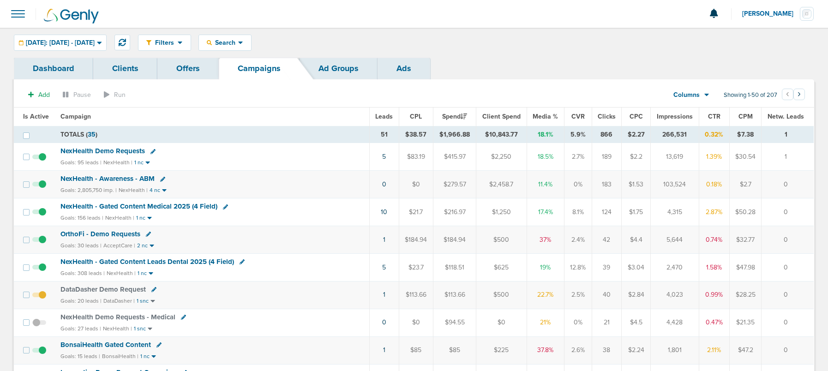
click at [102, 233] on span "OrthoFi - Demo Requests" at bounding box center [100, 234] width 80 height 8
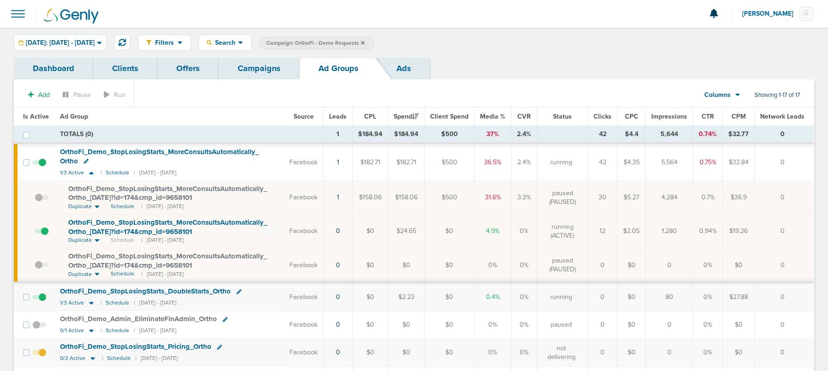
click at [257, 72] on link "Campaigns" at bounding box center [259, 69] width 81 height 22
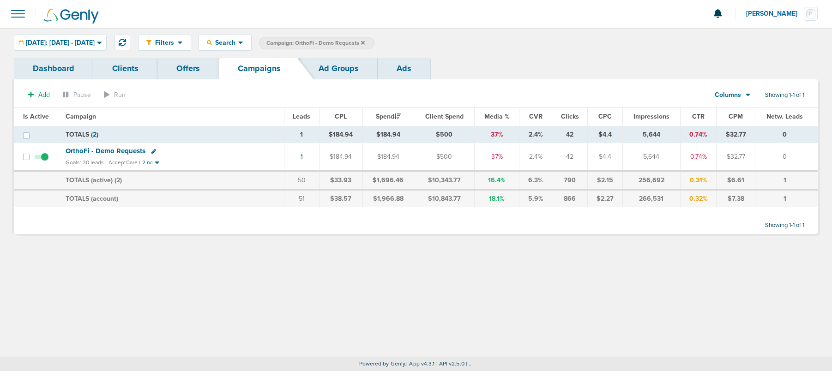
click at [365, 43] on icon at bounding box center [363, 43] width 4 height 4
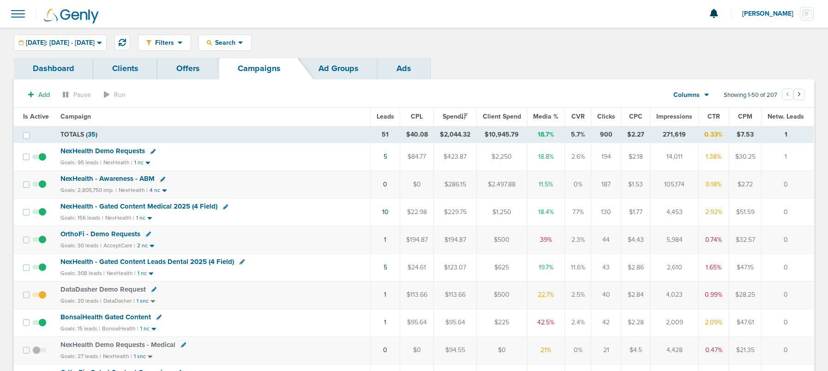
click at [148, 233] on icon at bounding box center [148, 234] width 5 height 5
select select
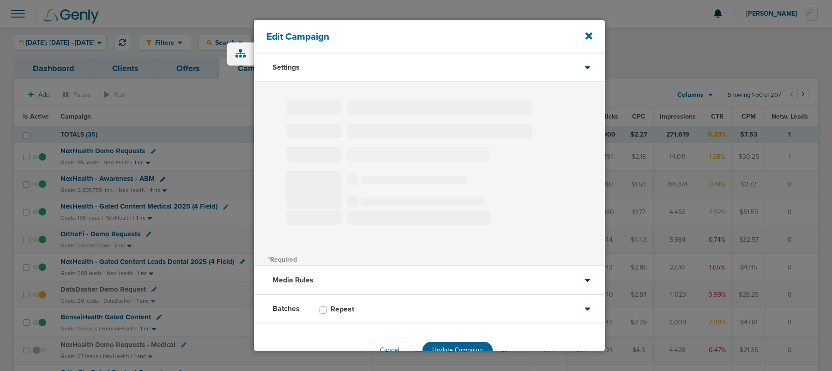
type input "OrthoFi - Demo Requests"
select select "Leads"
radio input "true"
select select "readOnly"
select select "1"
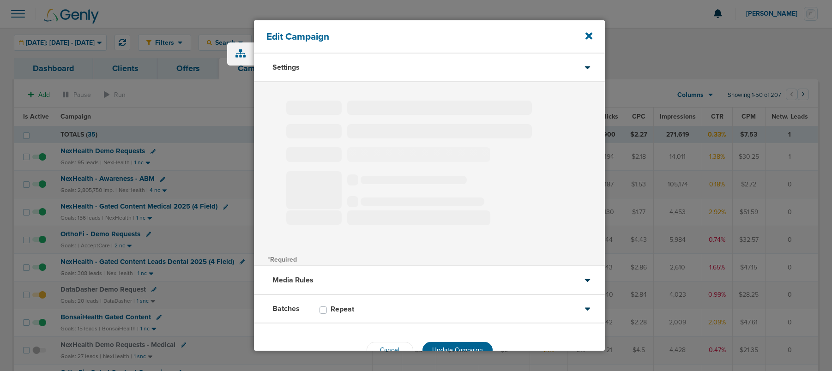
select select "2"
select select "3"
select select "4"
select select "6"
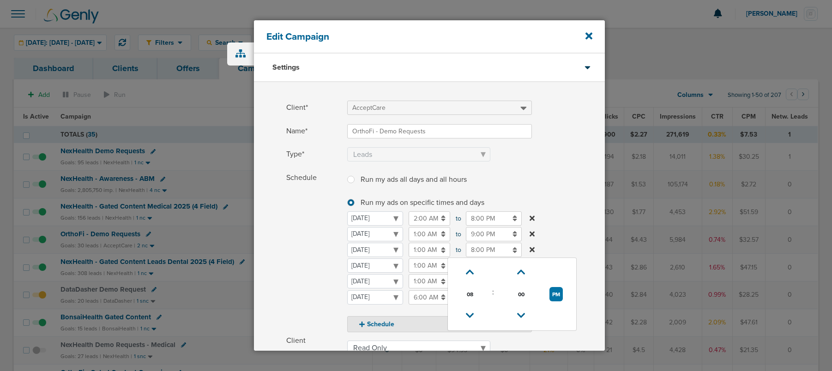
click at [481, 251] on input "8:00 PM" at bounding box center [494, 250] width 56 height 14
click at [471, 315] on icon at bounding box center [470, 316] width 8 height 6
type input "7:00 PM"
click at [299, 267] on span "Schedule" at bounding box center [313, 252] width 55 height 162
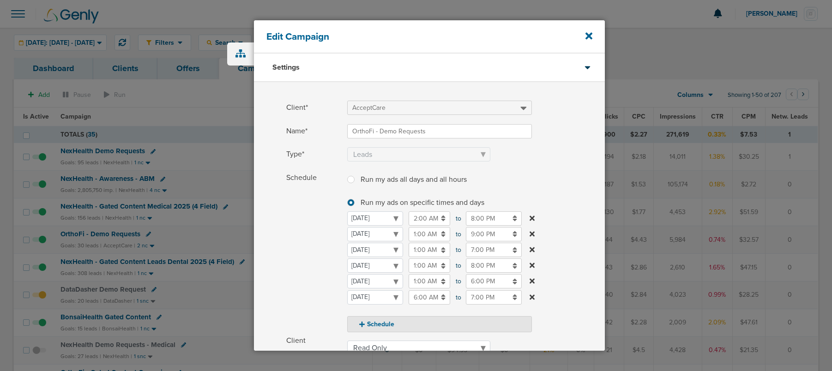
scroll to position [163, 0]
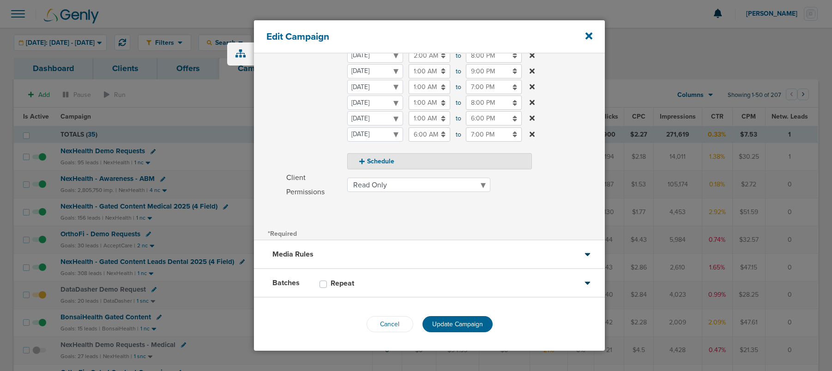
click at [439, 327] on span "Update Campaign" at bounding box center [457, 324] width 51 height 8
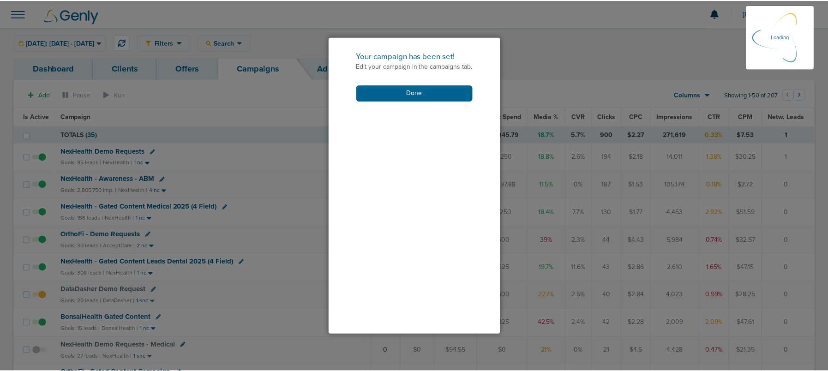
scroll to position [134, 0]
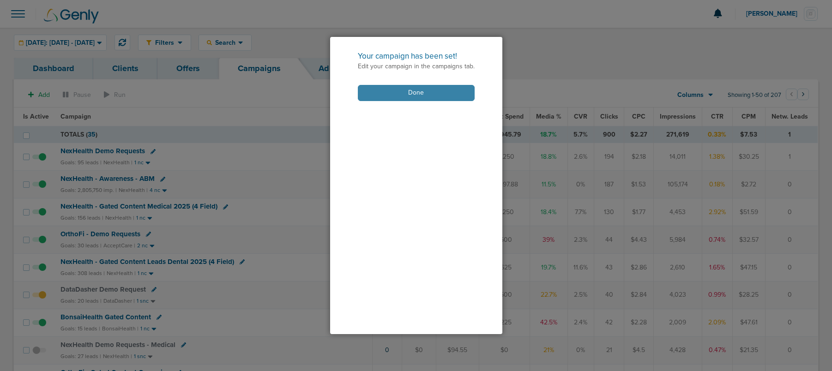
click at [395, 94] on button "Done" at bounding box center [416, 93] width 117 height 16
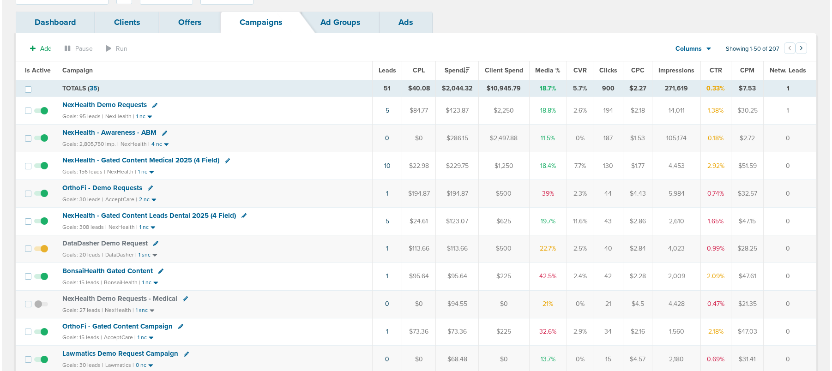
scroll to position [47, 0]
click at [159, 270] on icon at bounding box center [158, 270] width 5 height 5
select select
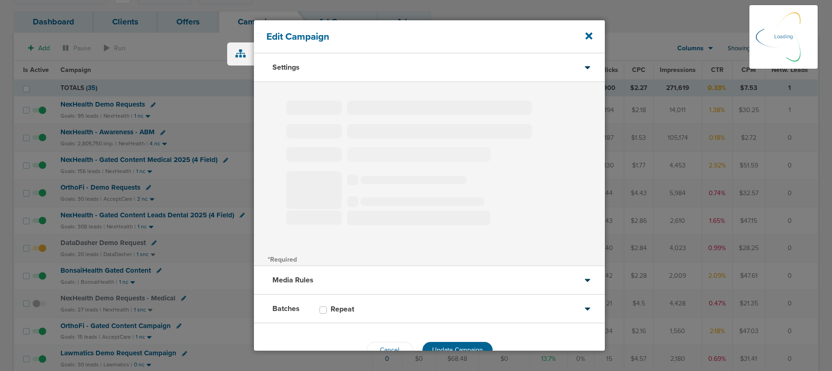
type input "BonsaiHealth Gated Content"
select select "Leads"
radio input "true"
select select "readOnly"
select select "1"
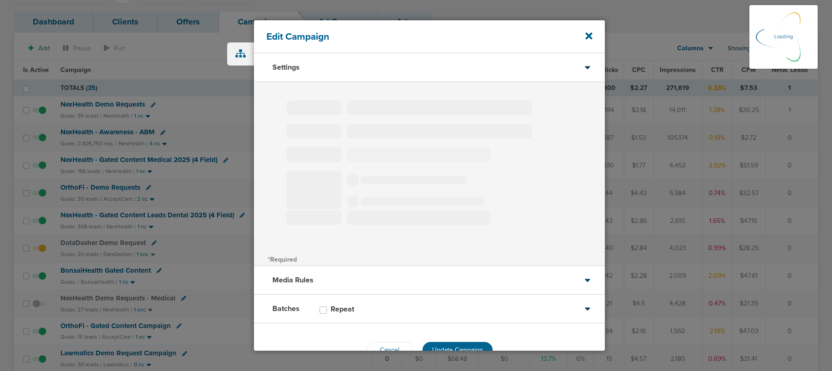
select select "2"
select select "3"
select select "4"
select select "5"
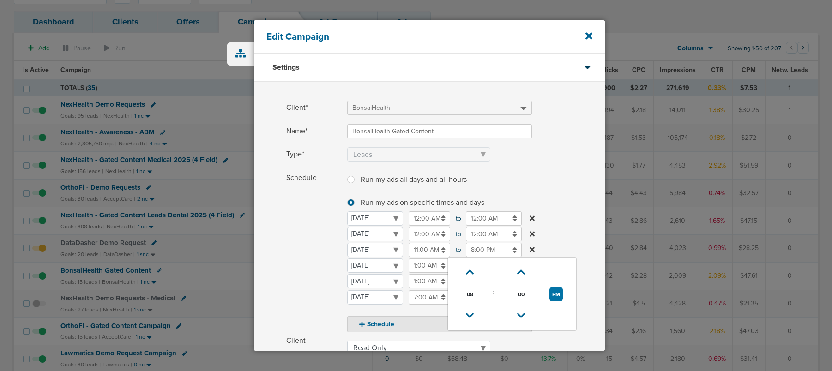
click at [481, 249] on input "8:00 PM" at bounding box center [494, 250] width 56 height 14
click at [466, 315] on icon at bounding box center [470, 316] width 8 height 6
click at [466, 315] on icon at bounding box center [470, 314] width 8 height 6
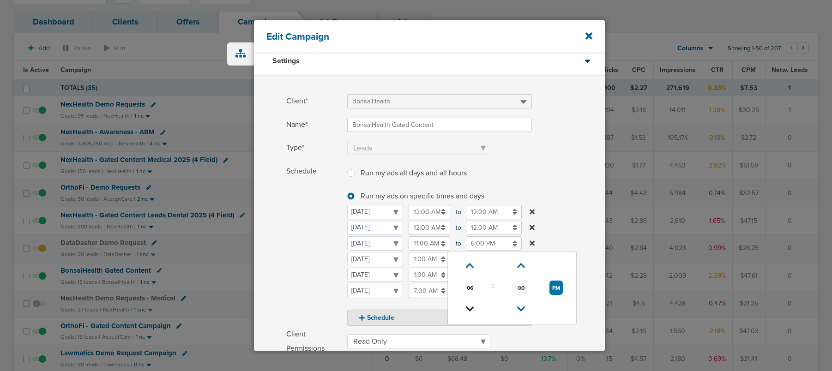
scroll to position [4, 0]
click at [468, 312] on icon at bounding box center [470, 312] width 8 height 6
type input "5:00 PM"
click at [307, 269] on span "Schedule" at bounding box center [313, 244] width 55 height 162
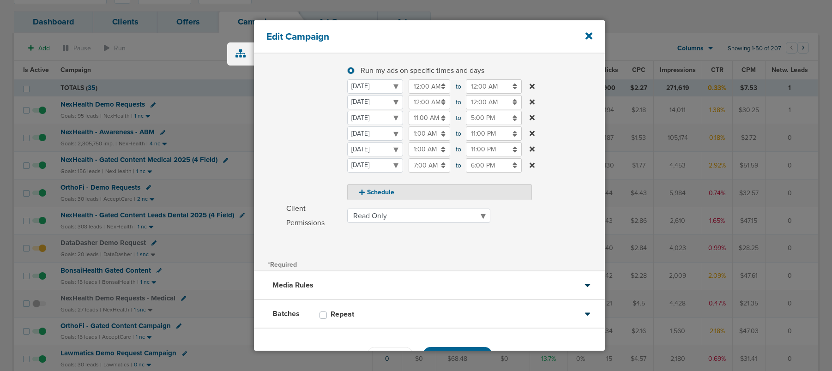
scroll to position [163, 0]
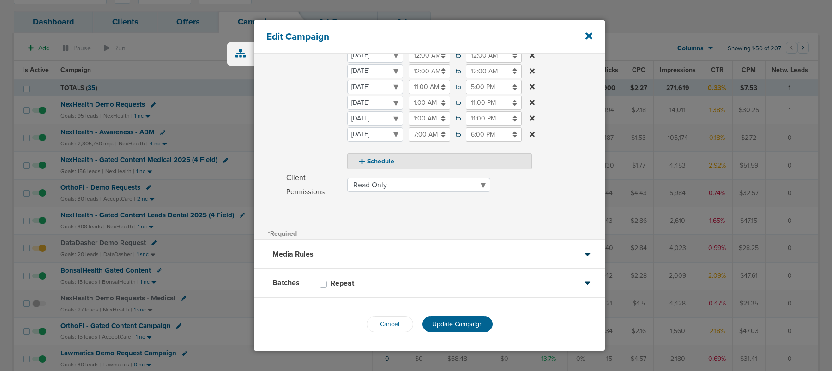
click at [450, 325] on span "Update Campaign" at bounding box center [457, 324] width 51 height 8
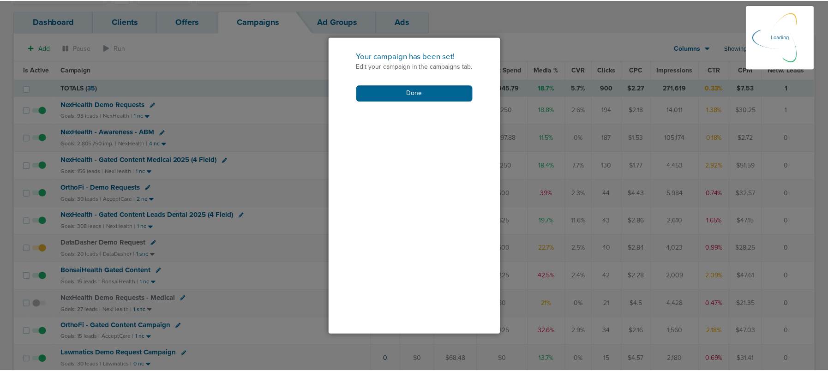
scroll to position [134, 0]
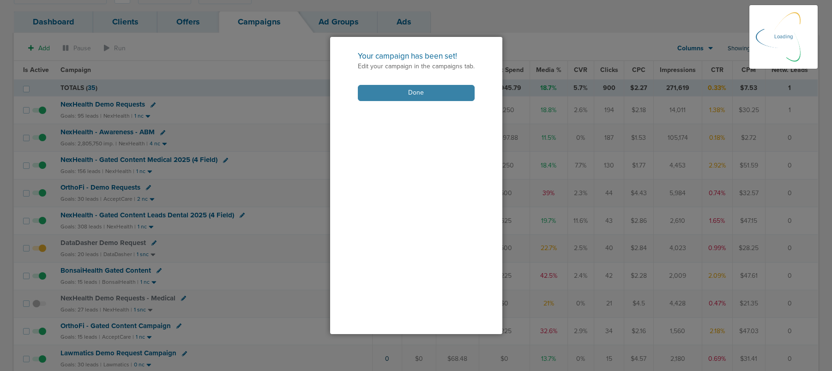
click at [391, 98] on button "Done" at bounding box center [416, 93] width 117 height 16
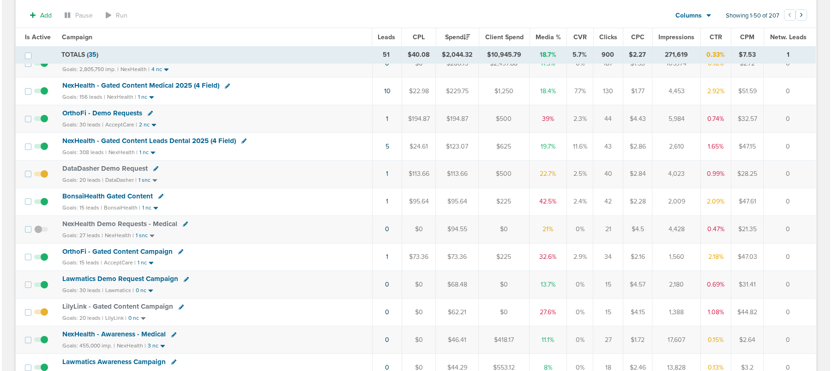
scroll to position [136, 0]
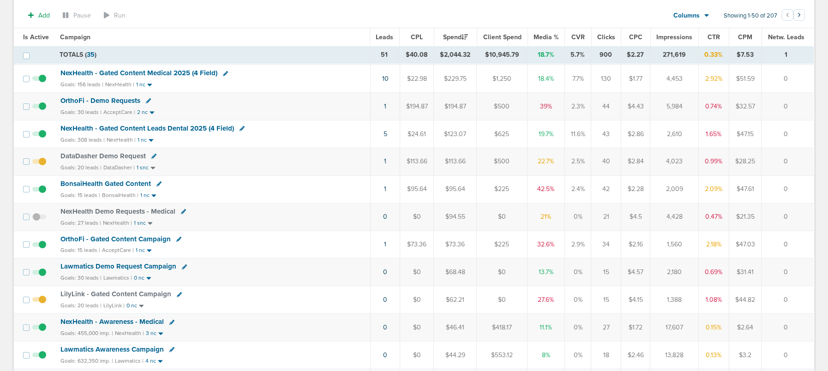
click at [178, 240] on icon at bounding box center [178, 239] width 5 height 5
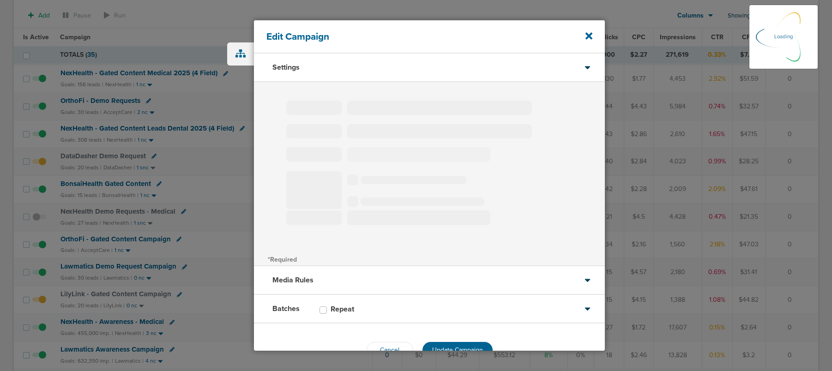
type input "OrthoFi - Gated Content Campaign"
select select "Leads"
radio input "true"
select select "readWrite"
select select "1"
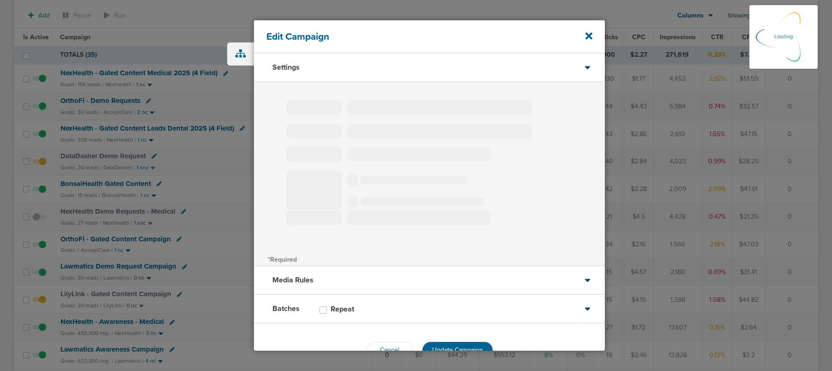
select select "2"
select select "3"
select select "4"
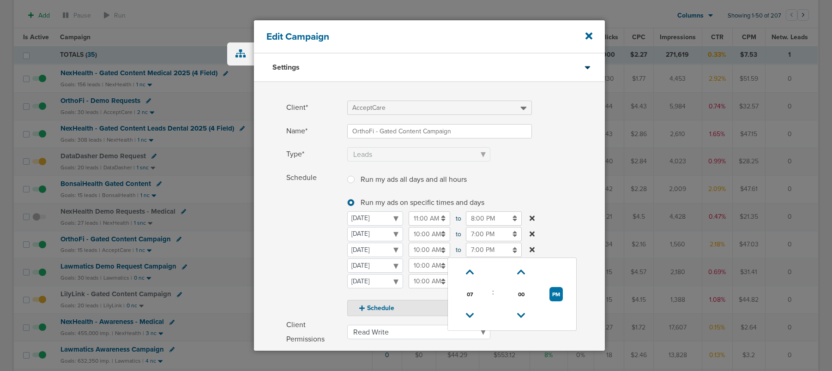
click at [478, 251] on input "7:00 PM" at bounding box center [494, 250] width 56 height 14
click at [471, 313] on icon at bounding box center [470, 316] width 8 height 6
type input "5:00 PM"
click at [298, 251] on span "Schedule" at bounding box center [313, 244] width 55 height 146
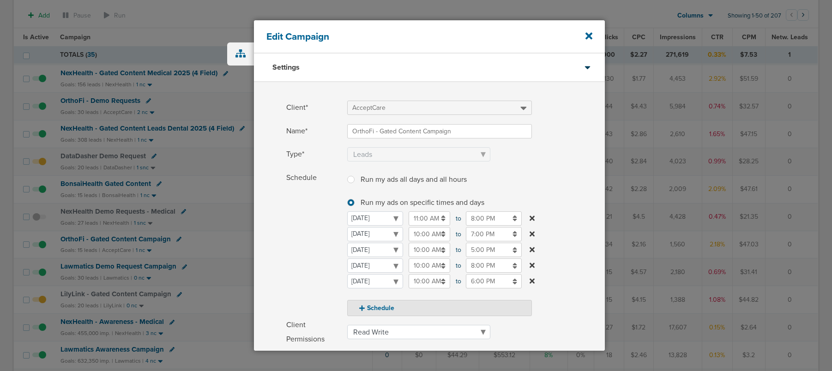
scroll to position [147, 0]
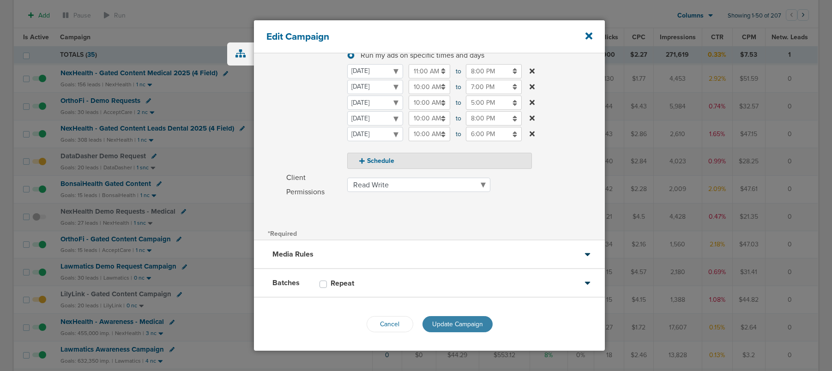
click at [445, 327] on span "Update Campaign" at bounding box center [457, 324] width 51 height 8
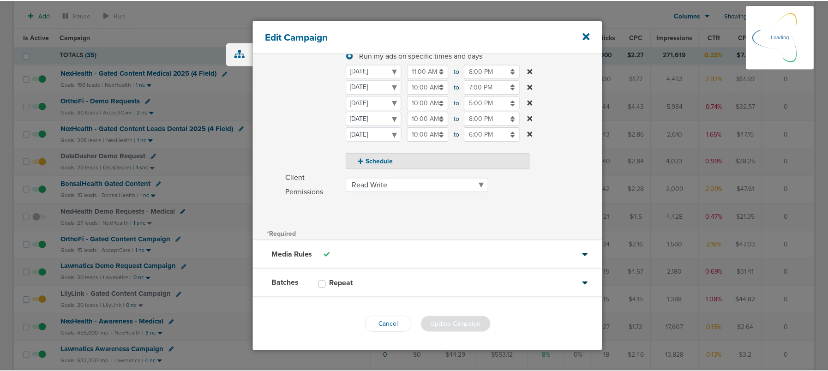
scroll to position [119, 0]
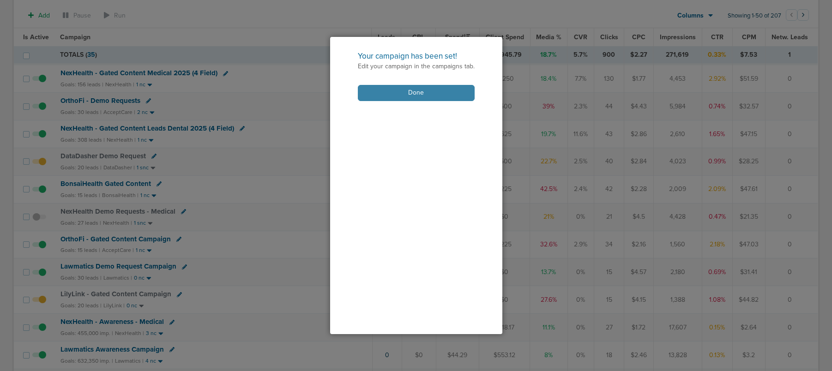
click at [391, 93] on button "Done" at bounding box center [416, 93] width 117 height 16
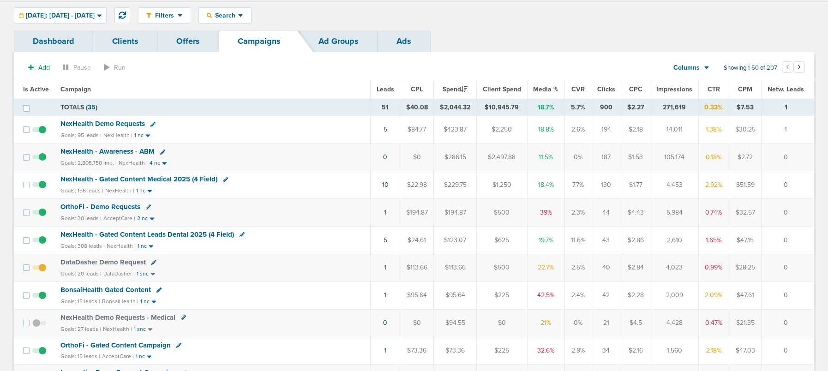
scroll to position [0, 0]
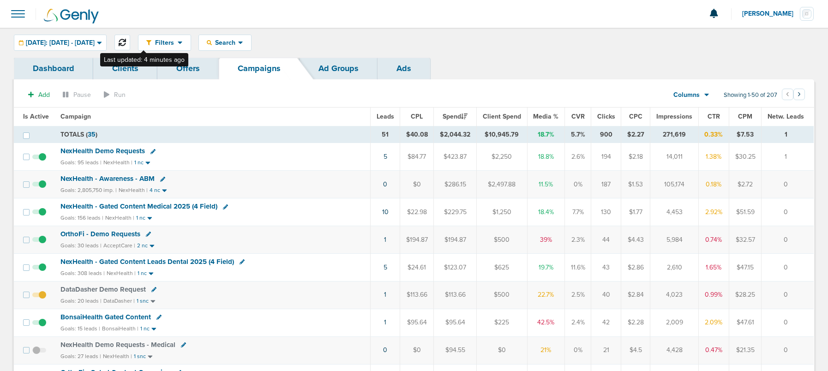
click at [126, 42] on icon at bounding box center [122, 42] width 7 height 7
click at [117, 234] on span "OrthoFi - Demo Requests" at bounding box center [100, 234] width 80 height 8
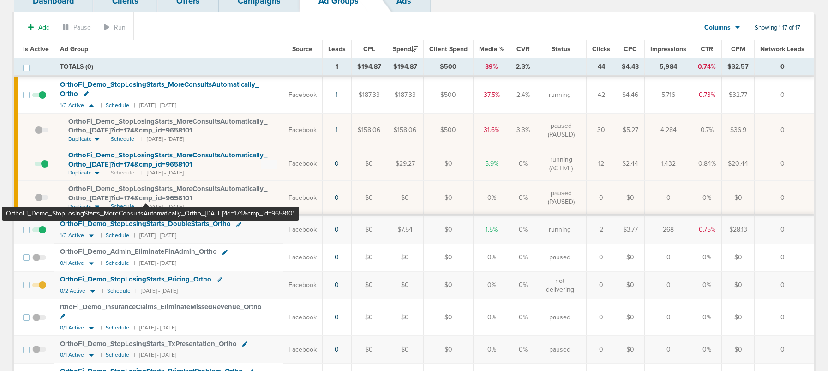
scroll to position [100, 0]
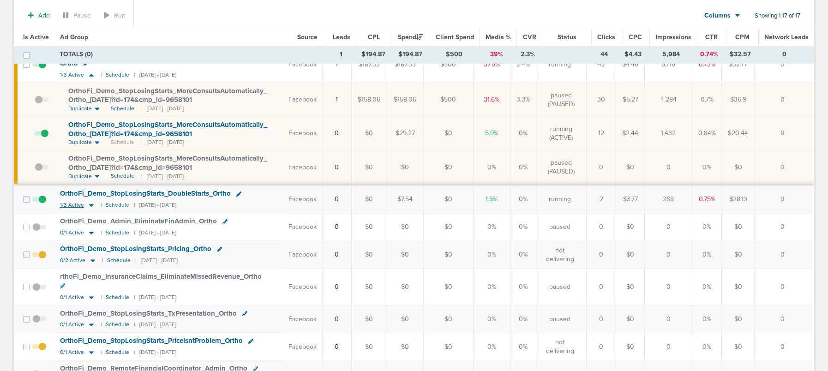
click at [89, 205] on icon at bounding box center [91, 205] width 5 height 3
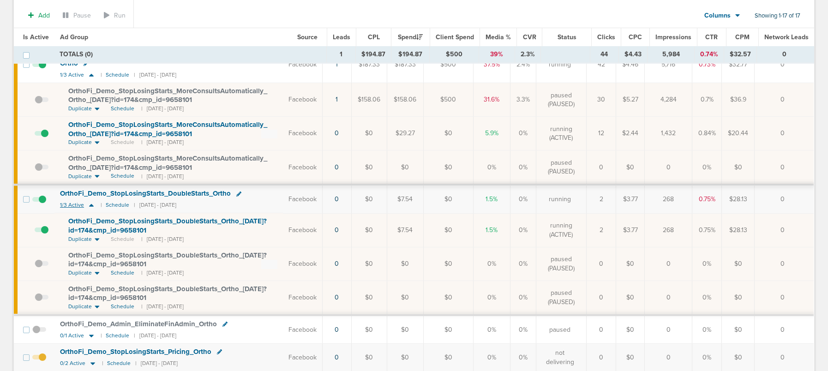
click at [89, 205] on icon at bounding box center [91, 205] width 5 height 3
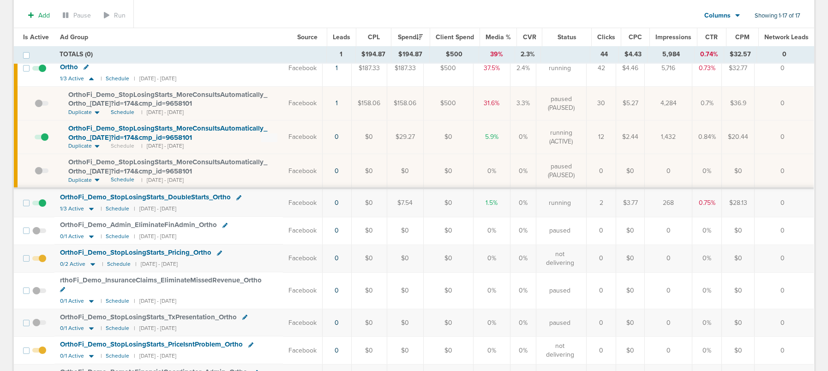
scroll to position [0, 0]
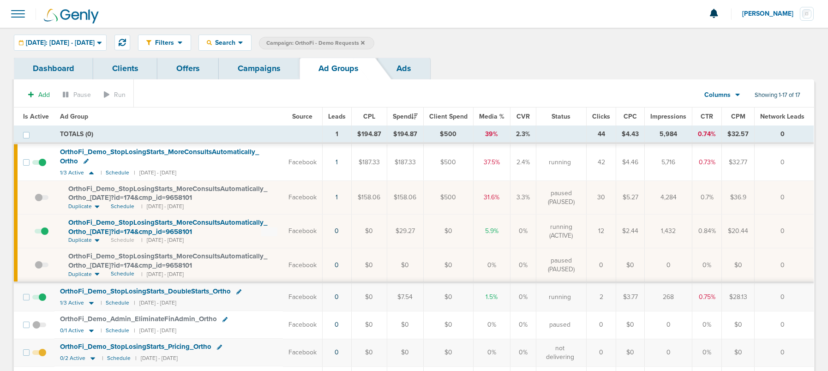
click at [267, 70] on link "Campaigns" at bounding box center [259, 69] width 81 height 22
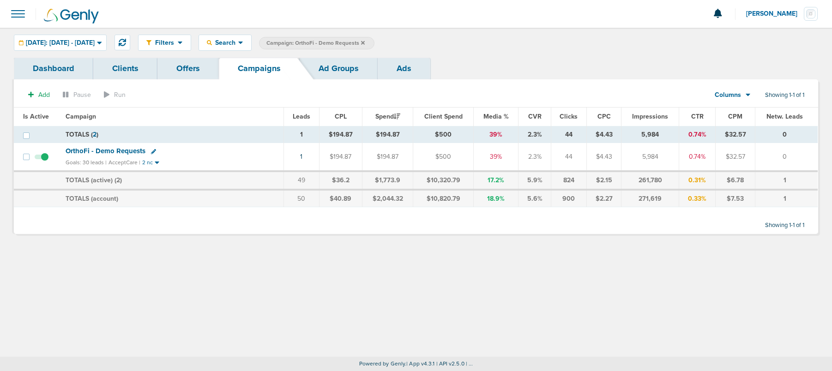
click at [365, 41] on icon at bounding box center [363, 43] width 4 height 4
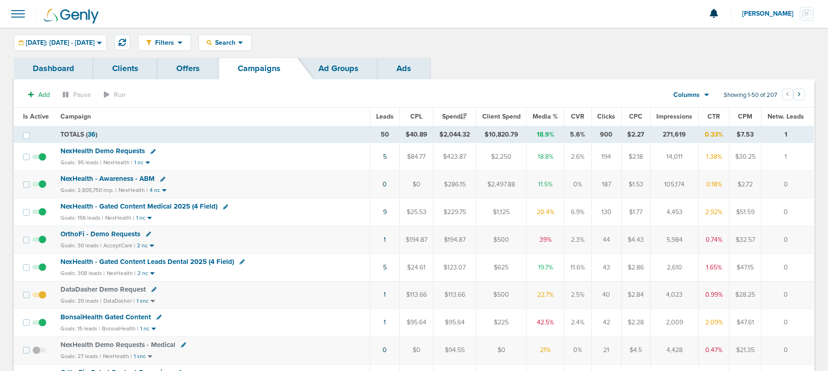
click at [120, 319] on span "BonsaiHealth Gated Content" at bounding box center [105, 317] width 90 height 8
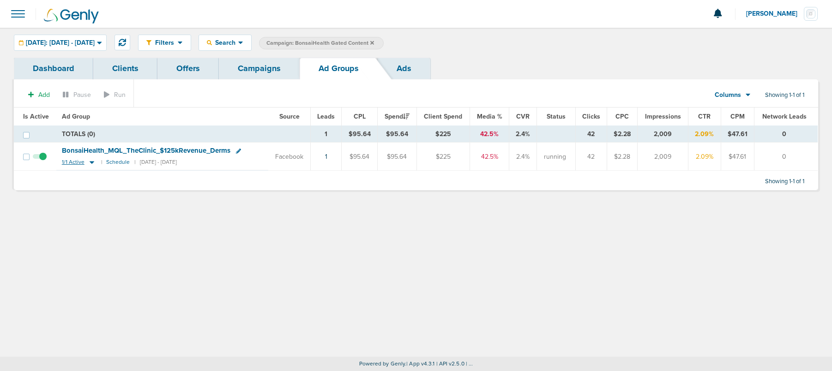
click at [90, 161] on icon at bounding box center [91, 162] width 9 height 8
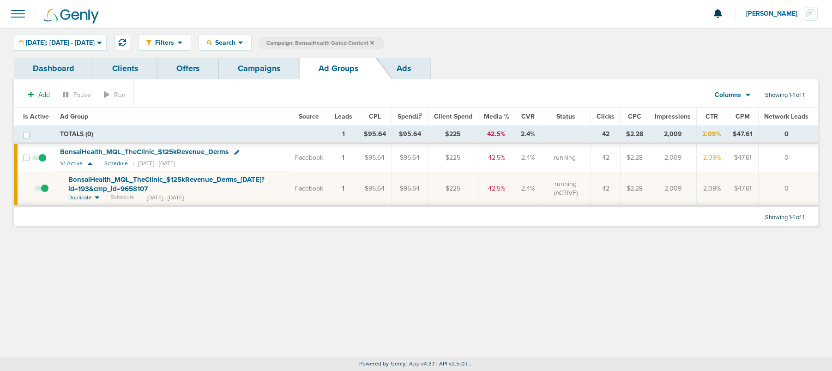
click at [112, 183] on span "BonsaiHealth_ MQL_ TheClinic_ $125kRevenue_ Derms_ [DATE]?id=193&cmp_ id=9658107" at bounding box center [166, 184] width 196 height 18
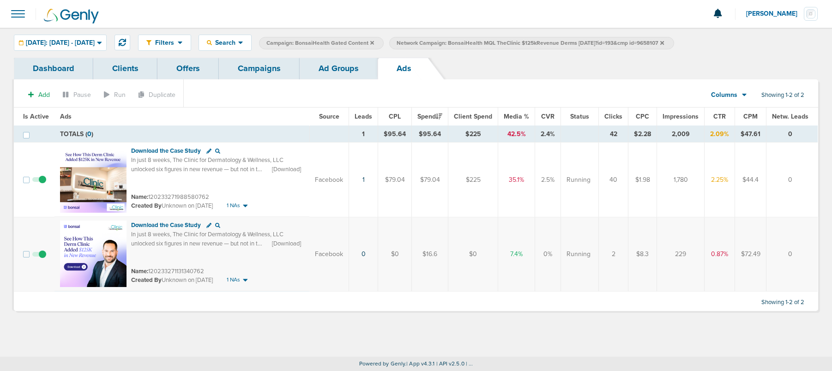
click at [41, 259] on span at bounding box center [39, 259] width 14 height 0
click at [39, 256] on input "checkbox" at bounding box center [39, 256] width 0 height 0
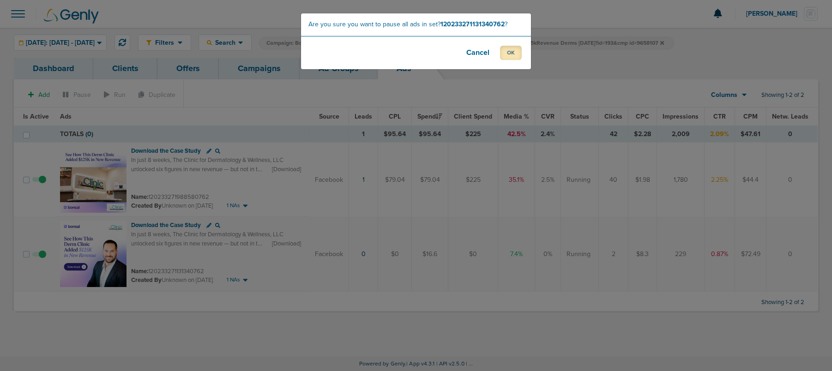
click at [514, 54] on button "OK" at bounding box center [511, 53] width 22 height 14
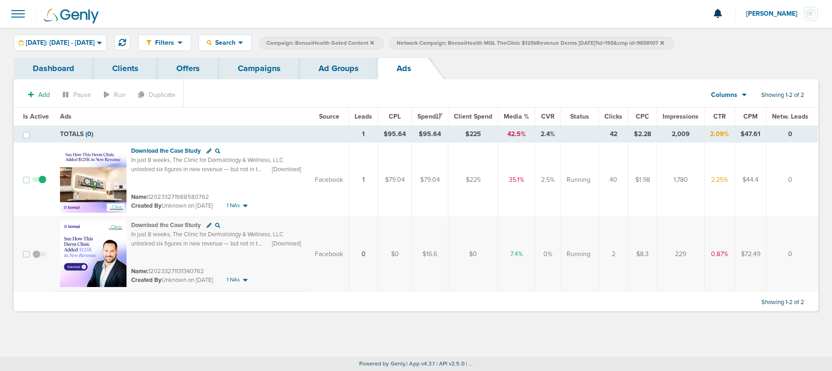
click at [332, 71] on link "Ad Groups" at bounding box center [339, 69] width 78 height 22
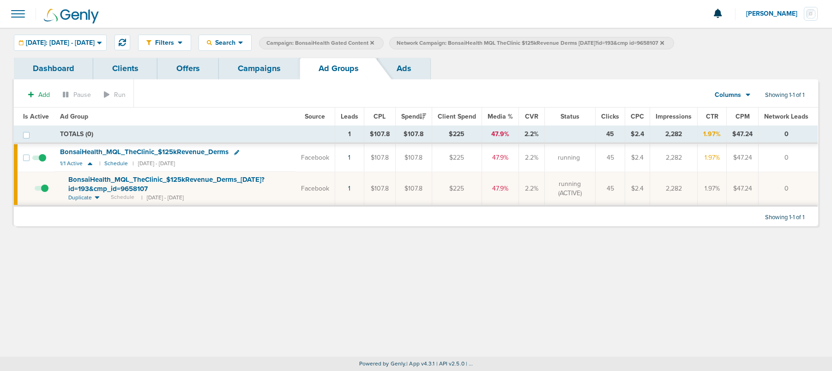
click at [664, 42] on icon at bounding box center [662, 43] width 4 height 4
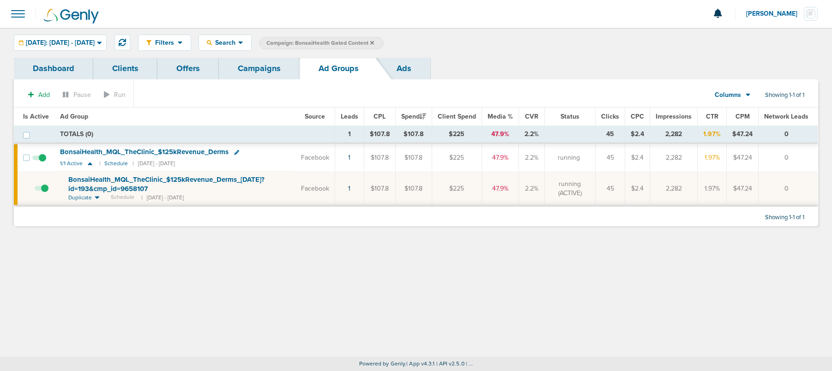
click at [256, 66] on link "Campaigns" at bounding box center [259, 69] width 81 height 22
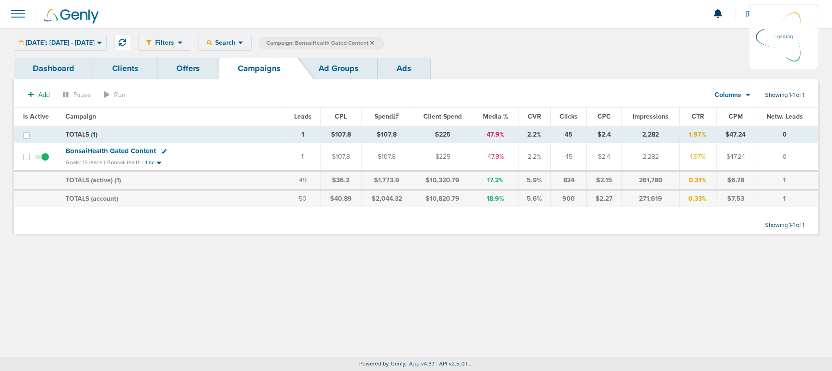
click at [374, 42] on icon at bounding box center [372, 43] width 4 height 4
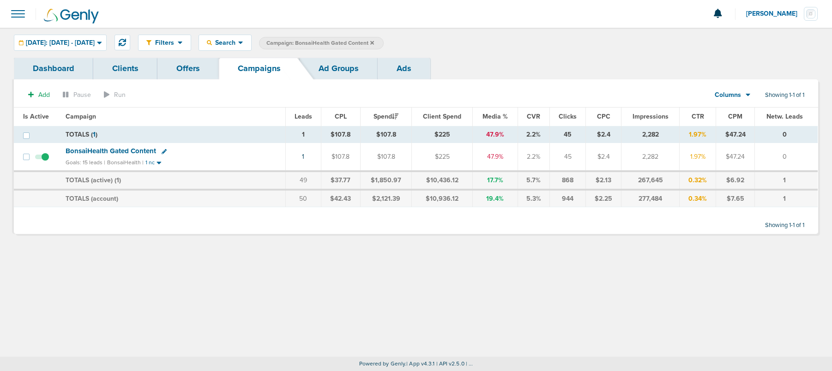
click at [374, 43] on icon at bounding box center [372, 43] width 4 height 4
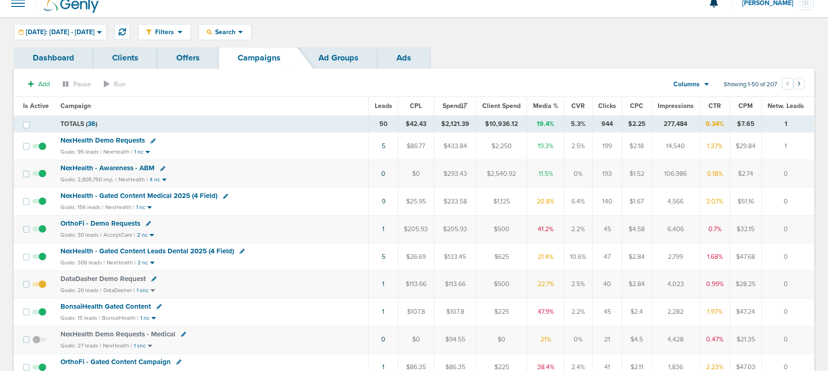
scroll to position [16, 0]
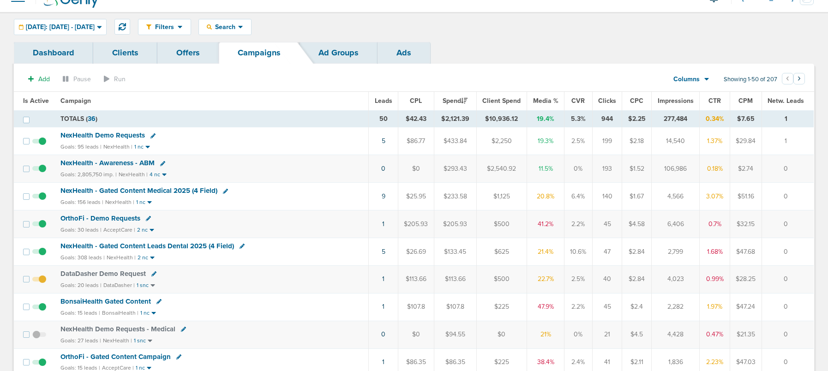
click at [153, 245] on span "NexHealth - Gated Content Leads Dental 2025 (4 Field)" at bounding box center [147, 246] width 174 height 8
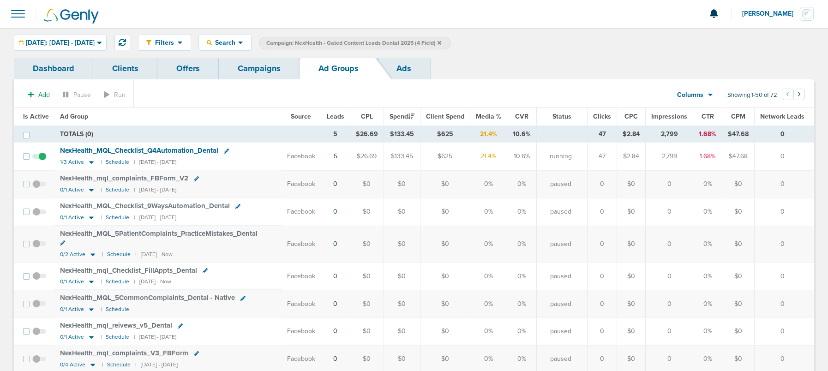
click at [30, 114] on span "Is Active" at bounding box center [36, 117] width 26 height 8
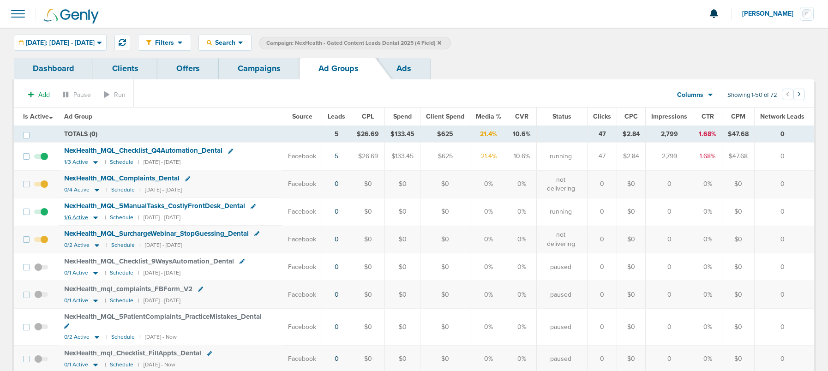
click at [97, 215] on icon at bounding box center [95, 218] width 9 height 8
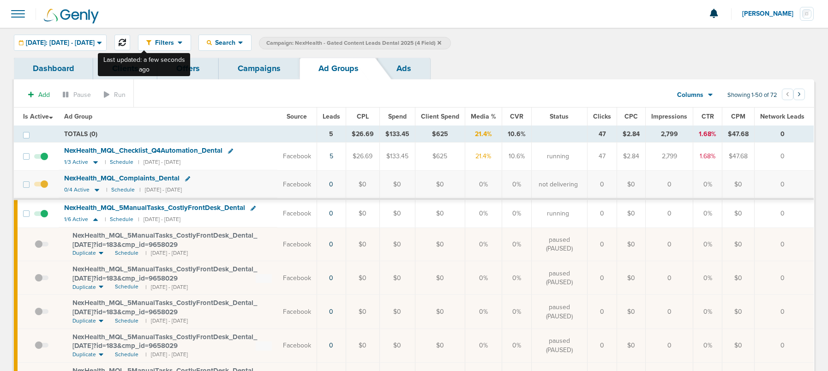
click at [126, 43] on icon at bounding box center [122, 42] width 7 height 7
click at [239, 73] on link "Campaigns" at bounding box center [259, 69] width 81 height 22
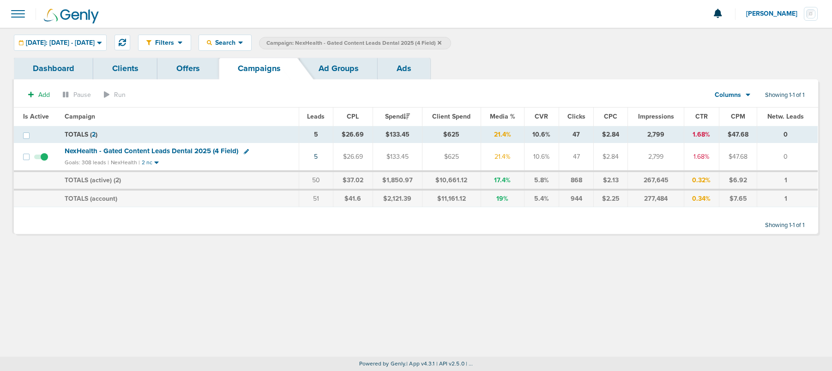
click at [441, 43] on icon at bounding box center [440, 43] width 4 height 6
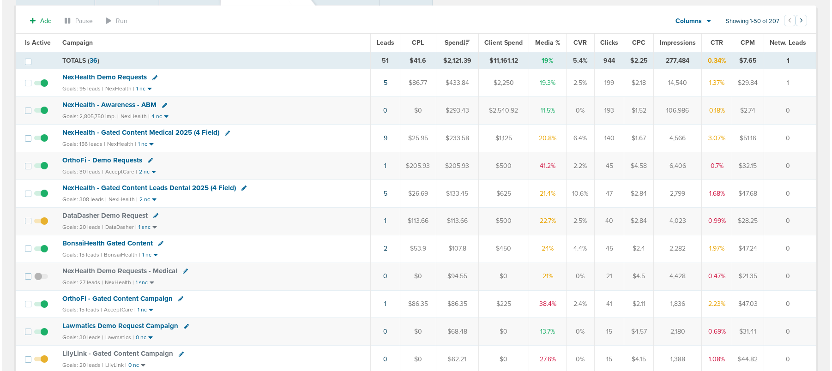
scroll to position [95, 0]
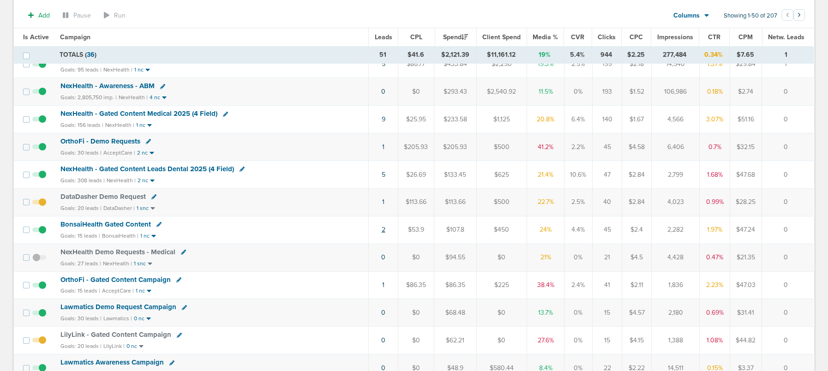
click at [382, 229] on link "2" at bounding box center [384, 230] width 4 height 8
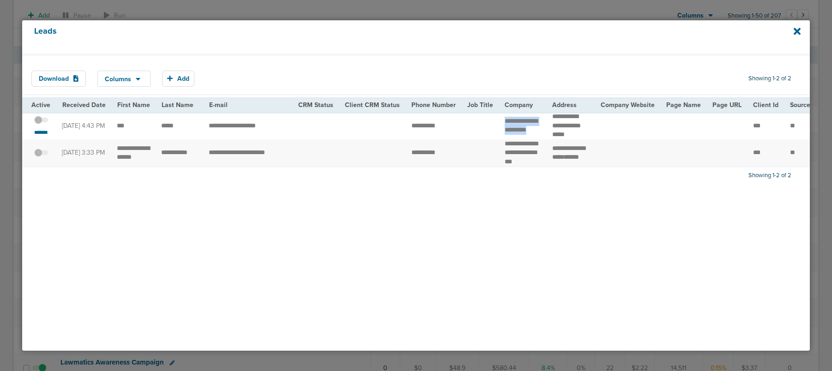
drag, startPoint x: 514, startPoint y: 132, endPoint x: 496, endPoint y: 120, distance: 21.9
click at [499, 120] on td "**********" at bounding box center [523, 125] width 48 height 27
click at [38, 133] on small "*******" at bounding box center [40, 132] width 19 height 7
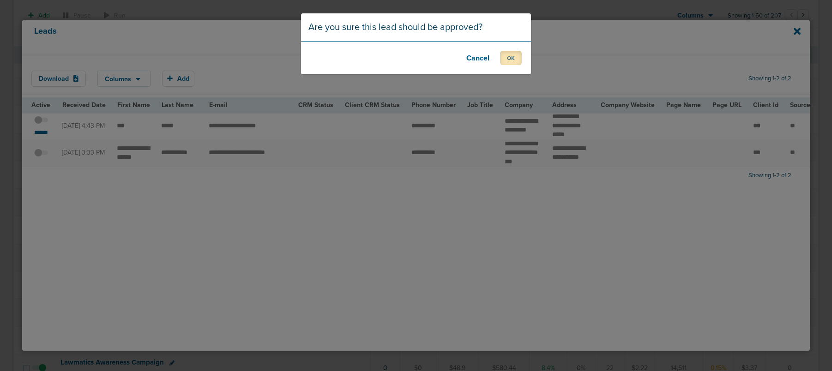
click at [517, 57] on button "OK" at bounding box center [511, 58] width 22 height 14
click at [515, 58] on button "OK" at bounding box center [511, 58] width 22 height 14
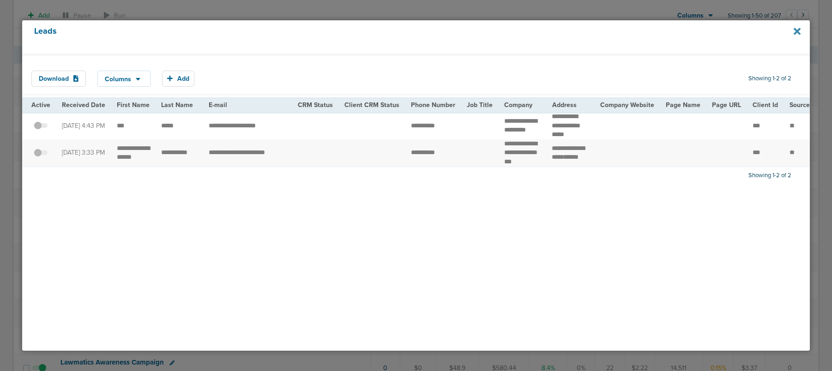
click at [796, 31] on icon at bounding box center [796, 31] width 7 height 7
click at [797, 31] on icon at bounding box center [796, 31] width 7 height 7
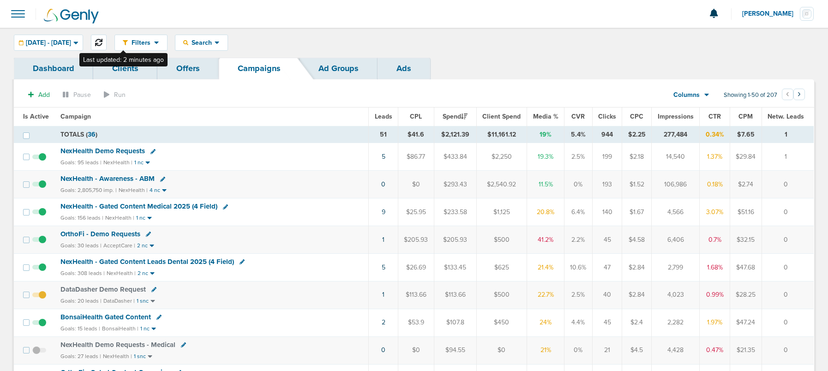
click at [107, 44] on button at bounding box center [99, 43] width 16 height 16
click at [120, 319] on span "BonsaiHealth Gated Content" at bounding box center [105, 317] width 90 height 8
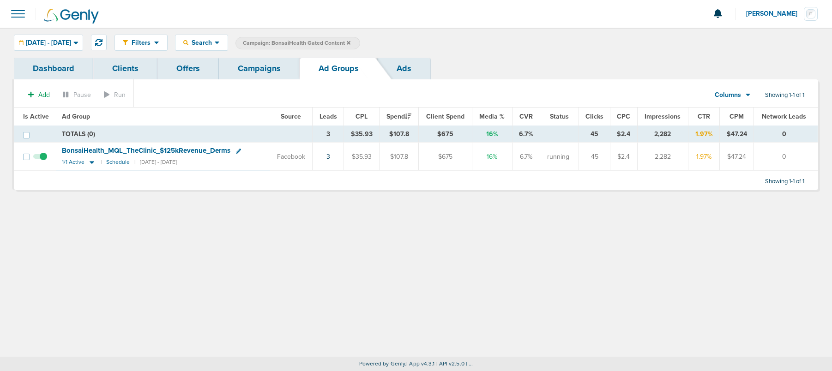
click at [161, 149] on span "BonsaiHealth_ MQL_ TheClinic_ $125kRevenue_ Derms" at bounding box center [146, 150] width 168 height 8
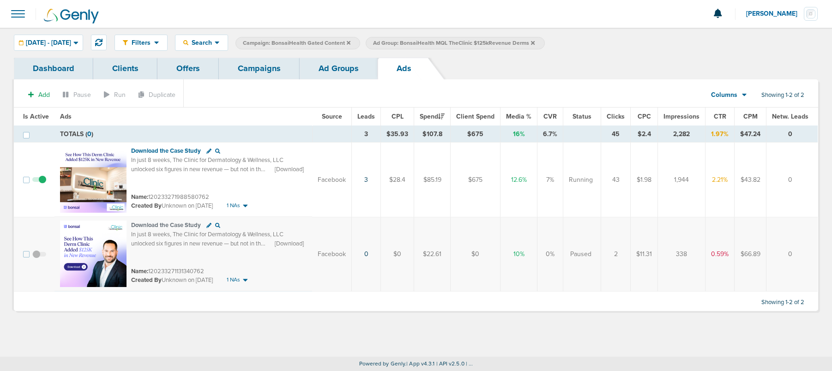
click at [323, 72] on link "Ad Groups" at bounding box center [339, 69] width 78 height 22
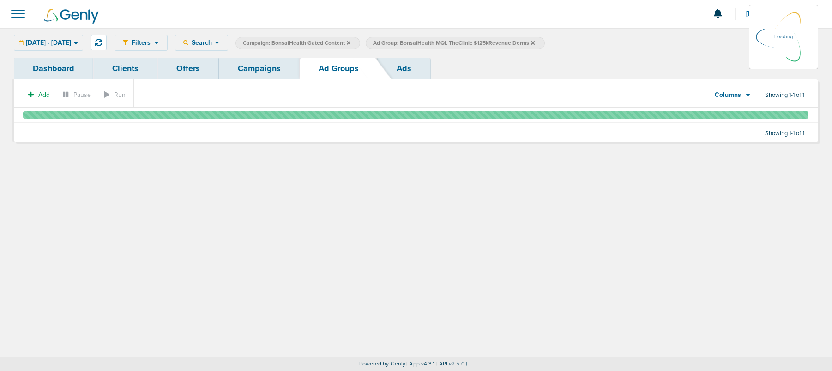
click at [268, 72] on link "Campaigns" at bounding box center [259, 69] width 81 height 22
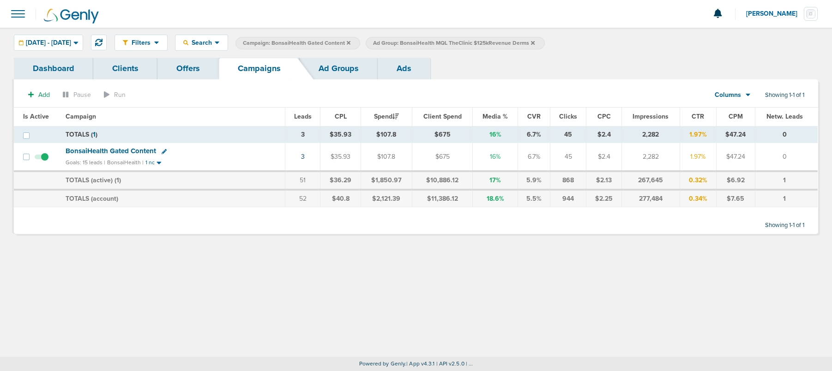
click at [535, 43] on icon at bounding box center [533, 43] width 4 height 4
click at [350, 41] on icon at bounding box center [349, 43] width 4 height 6
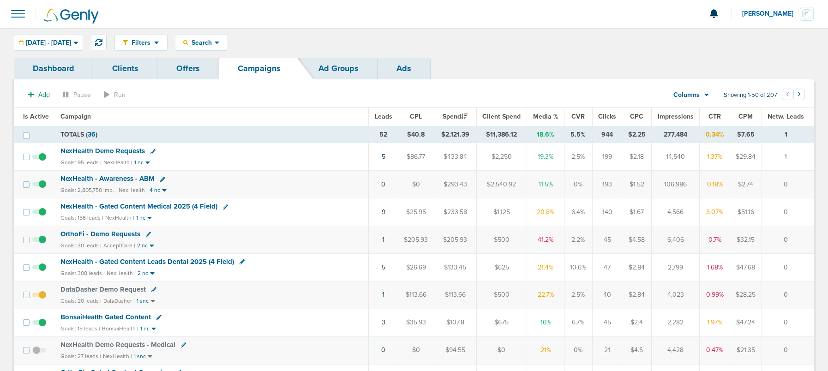
click at [146, 234] on icon at bounding box center [148, 234] width 5 height 5
select select
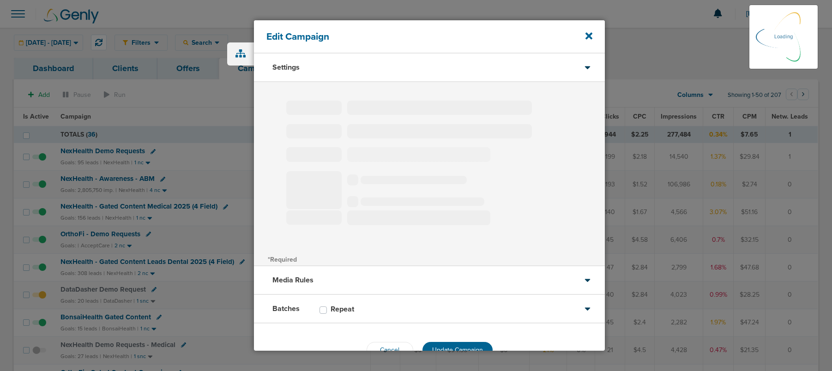
type input "OrthoFi - Demo Requests"
select select "Leads"
radio input "true"
select select "readOnly"
select select "1"
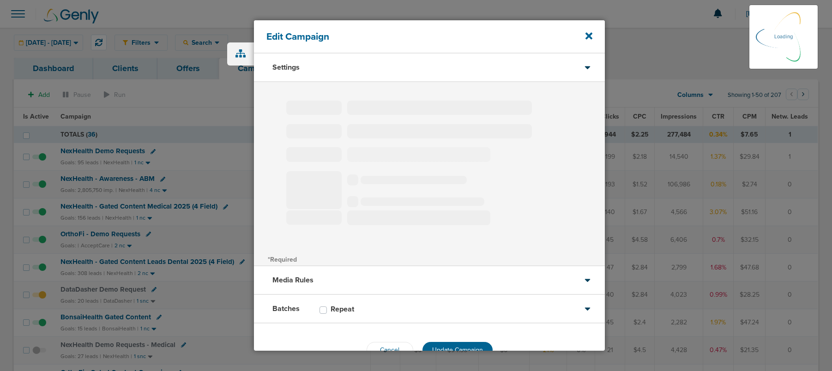
select select "2"
select select "3"
select select "4"
select select "6"
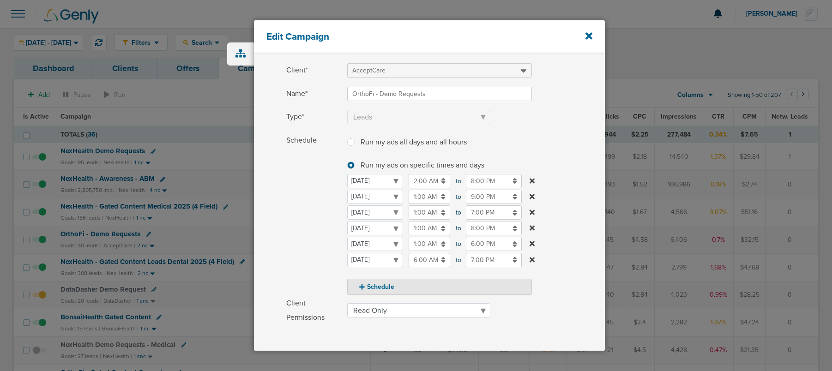
scroll to position [41, 0]
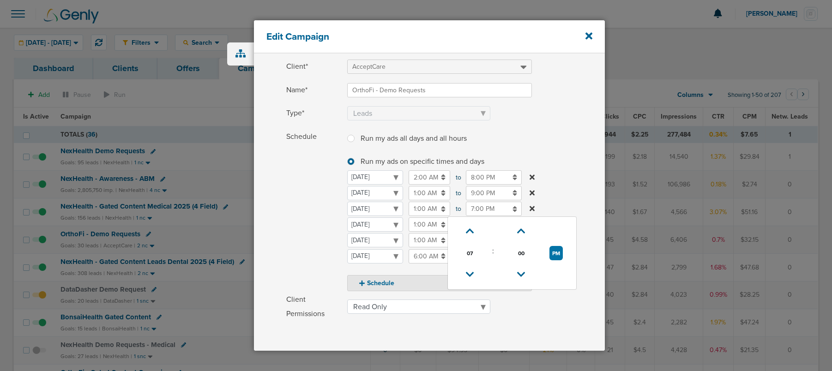
click at [475, 209] on input "7:00 PM" at bounding box center [494, 209] width 56 height 14
click at [468, 273] on icon at bounding box center [470, 275] width 8 height 6
type input "5:00 PM"
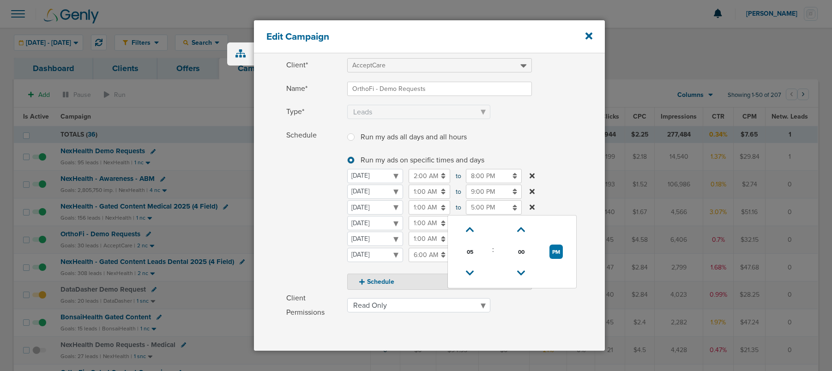
click at [330, 241] on span "Schedule" at bounding box center [313, 209] width 55 height 162
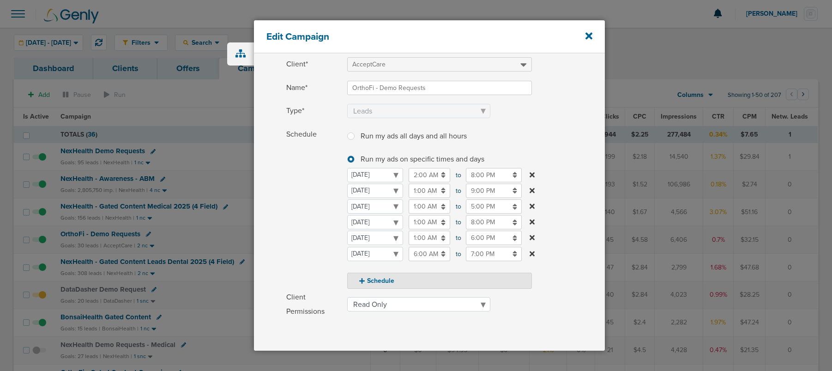
scroll to position [163, 0]
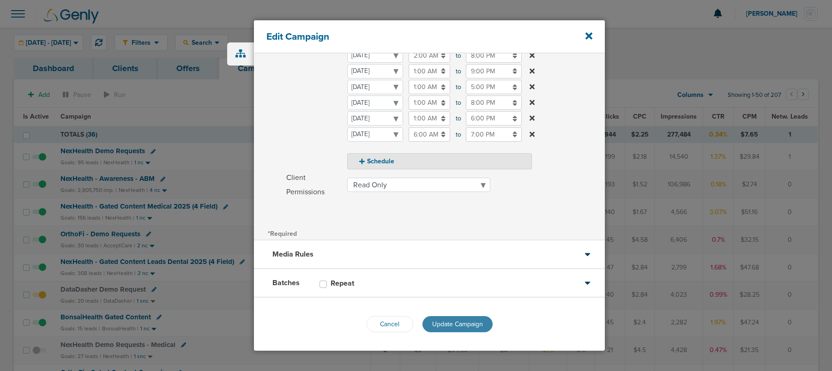
click at [436, 324] on span "Update Campaign" at bounding box center [457, 324] width 51 height 8
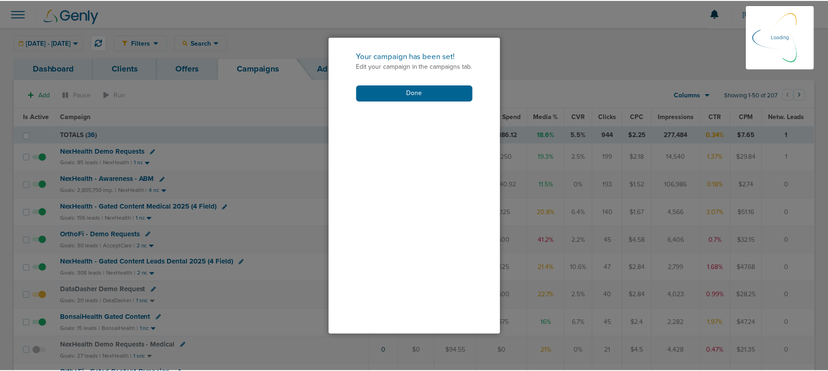
scroll to position [134, 0]
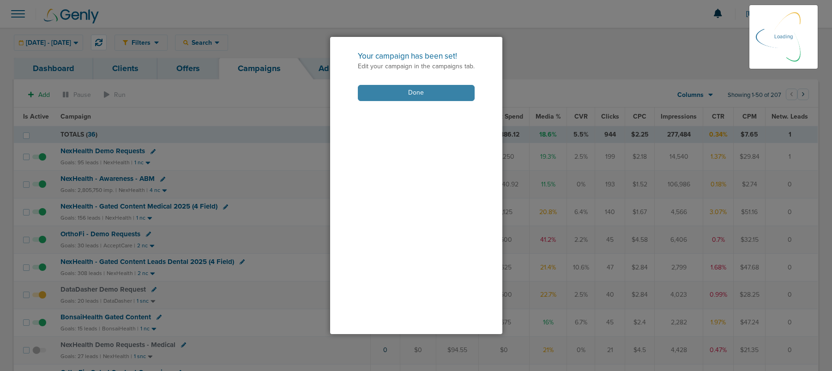
click at [379, 93] on button "Done" at bounding box center [416, 93] width 117 height 16
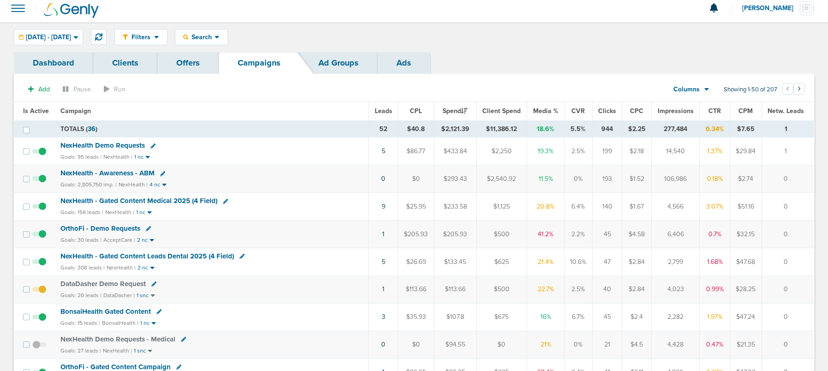
scroll to position [0, 0]
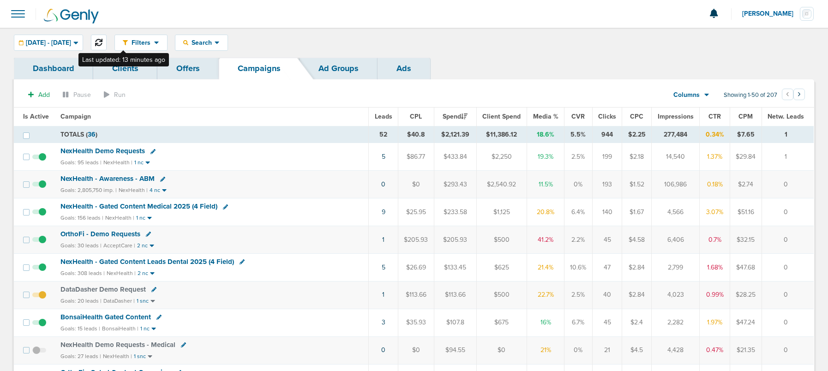
click at [102, 43] on icon at bounding box center [98, 42] width 7 height 7
